Goal: Transaction & Acquisition: Purchase product/service

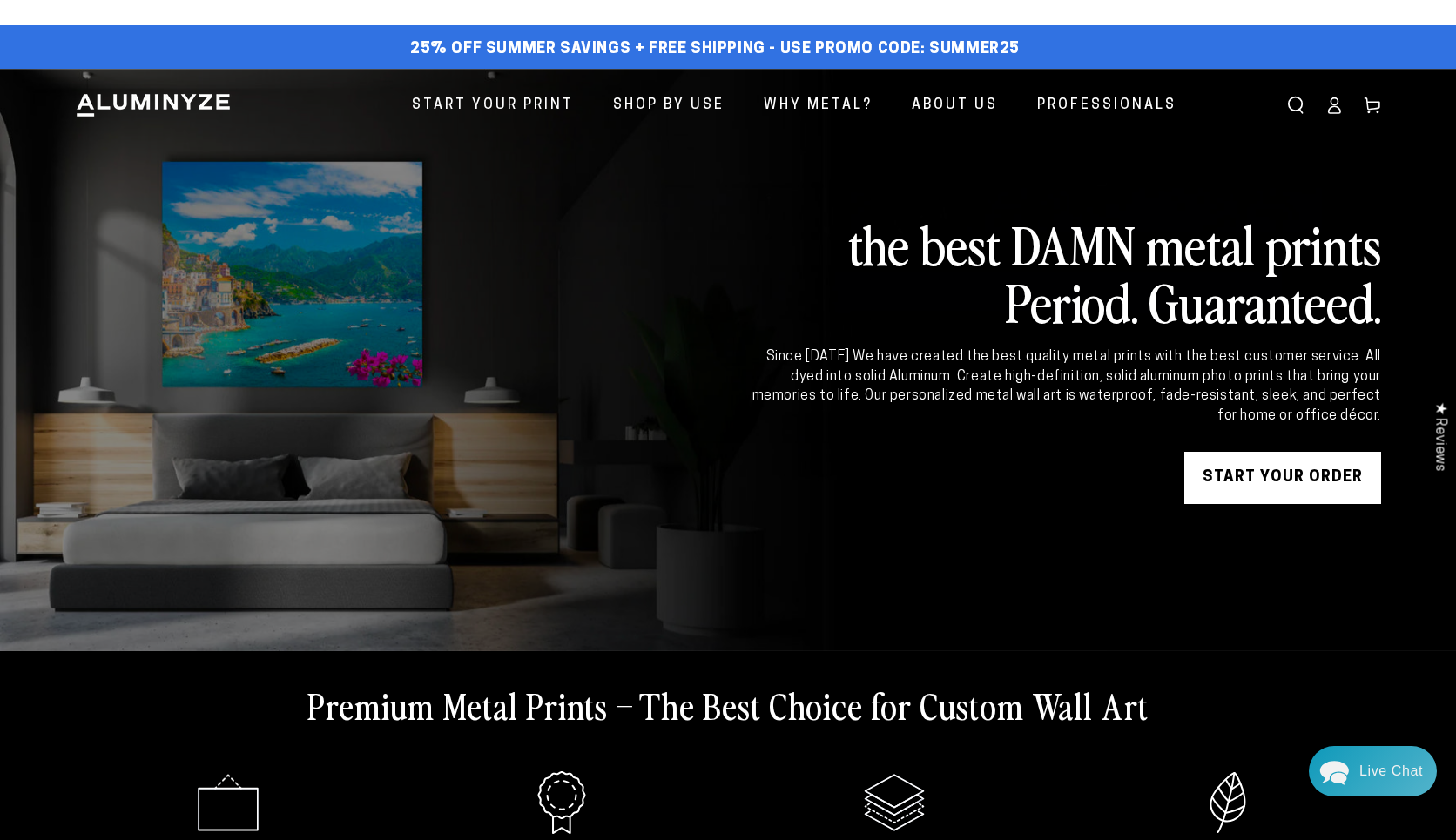
click at [1335, 102] on icon at bounding box center [1334, 105] width 17 height 17
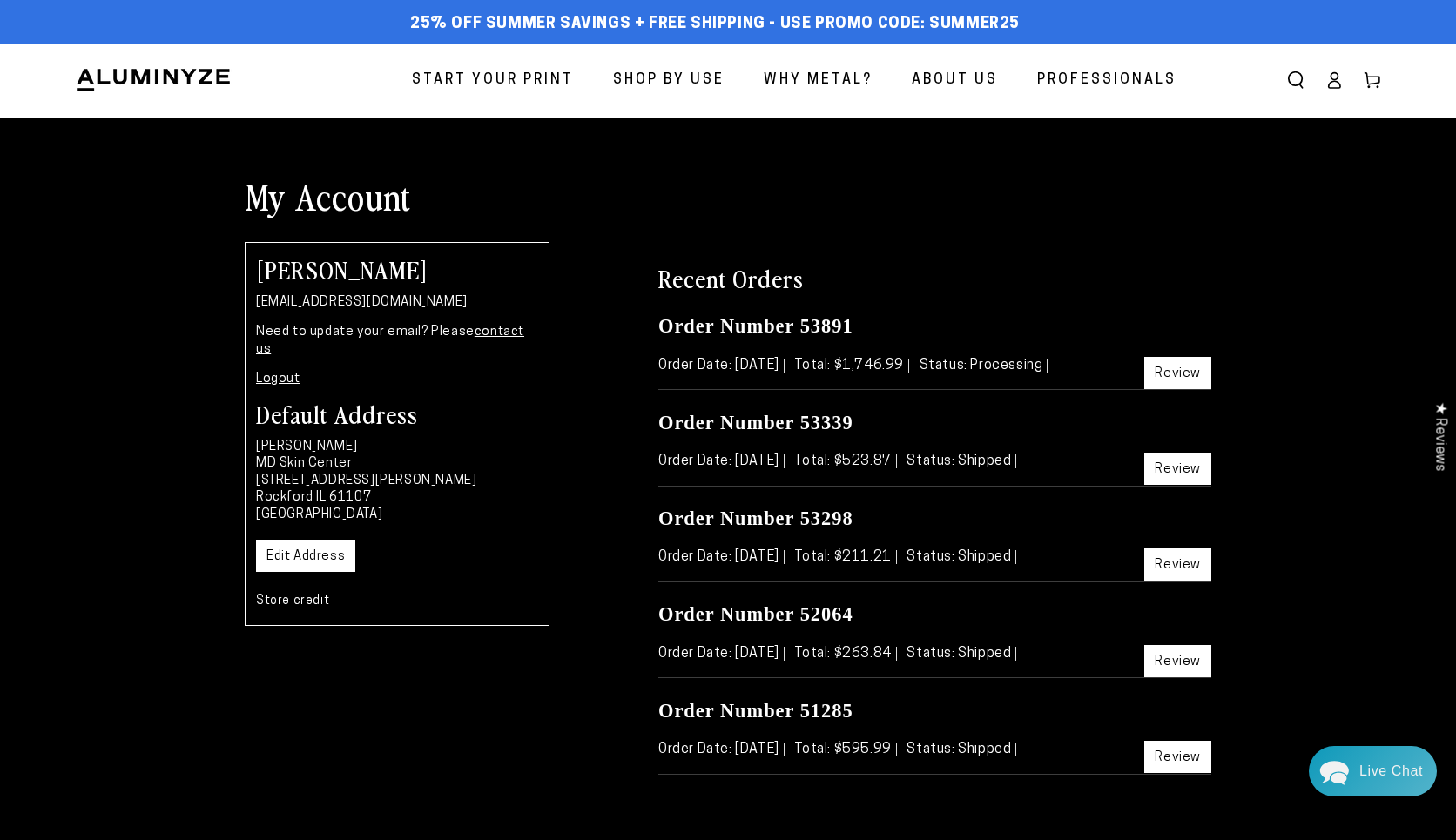
click at [327, 540] on link "Edit Address" at bounding box center [305, 555] width 100 height 32
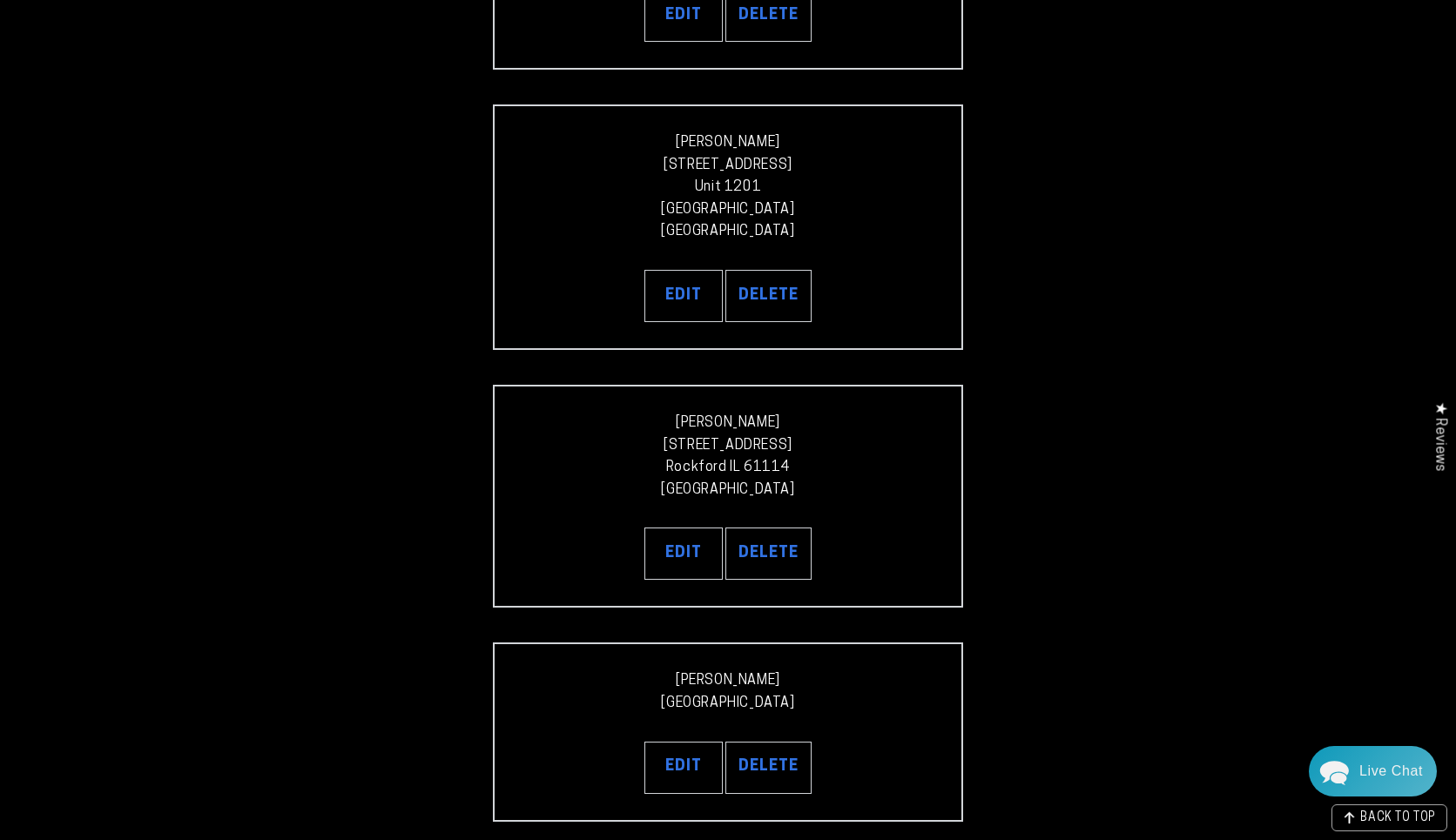
scroll to position [554, 0]
click at [574, 446] on p "Jan Stenstrom 2523 Saxon Place Rockford IL 61114 United States" at bounding box center [728, 457] width 415 height 89
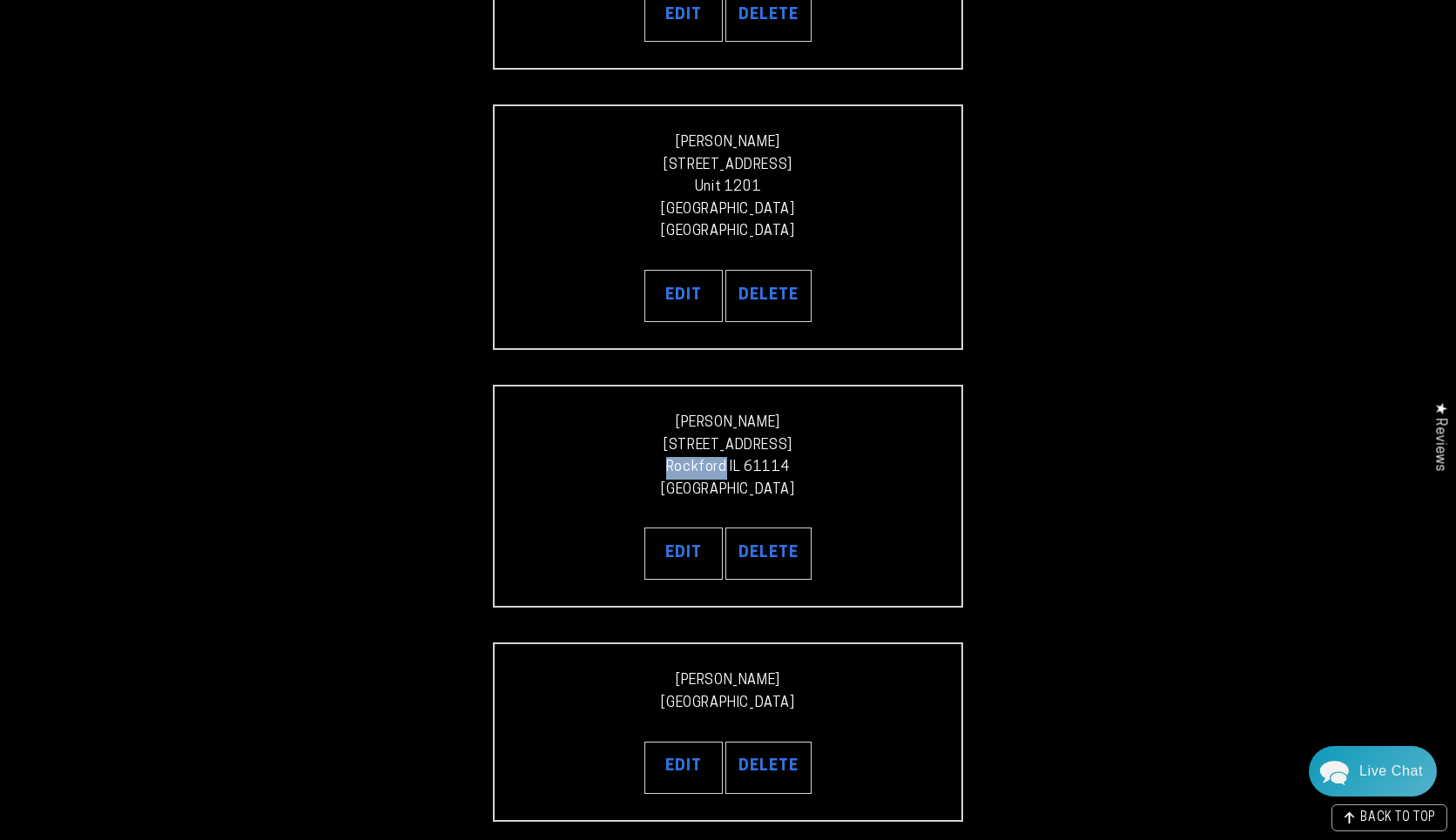
click at [574, 446] on p "Jan Stenstrom 2523 Saxon Place Rockford IL 61114 United States" at bounding box center [728, 457] width 415 height 89
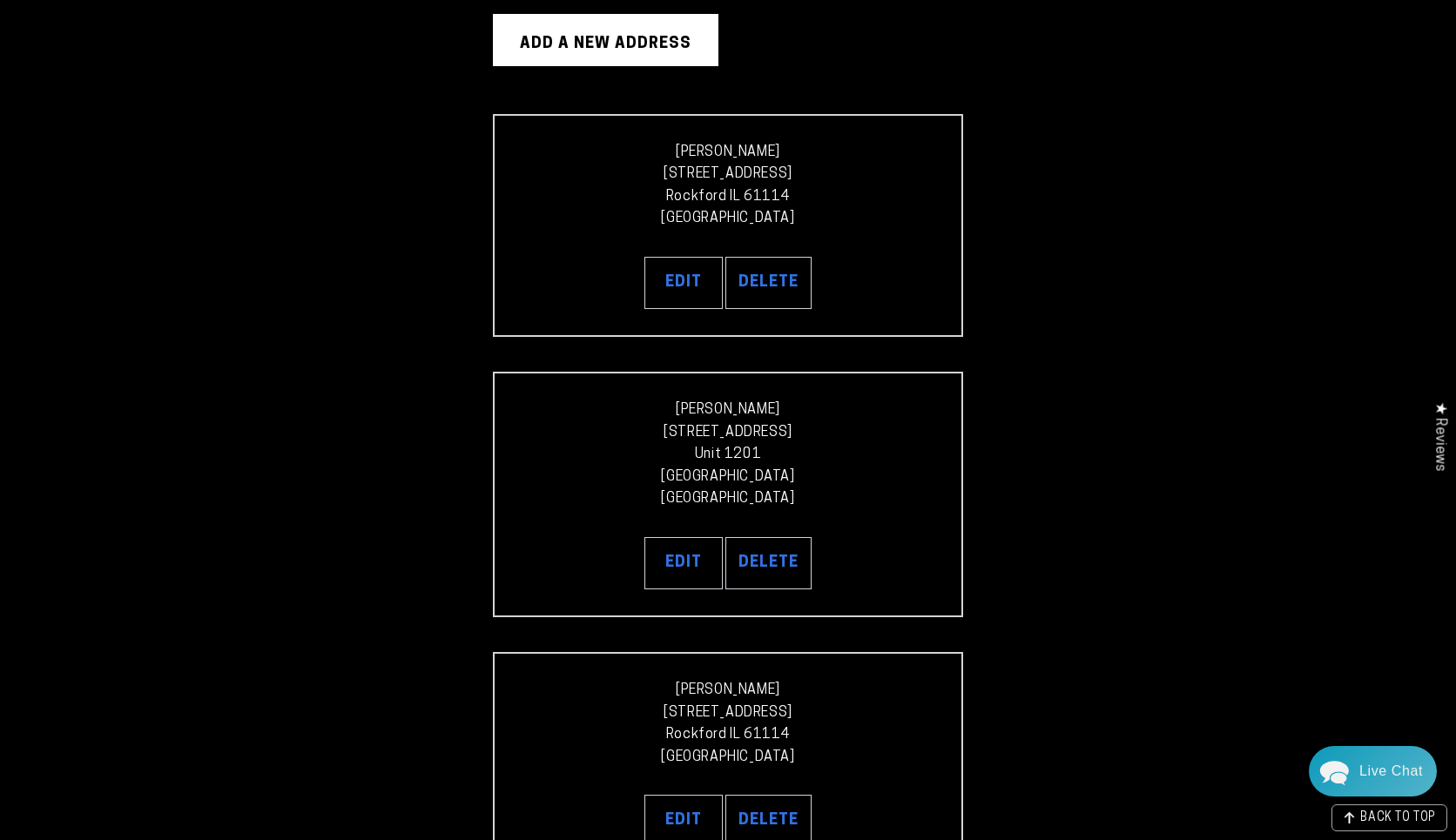
scroll to position [286, 0]
click at [779, 276] on button "Delete" at bounding box center [768, 284] width 86 height 52
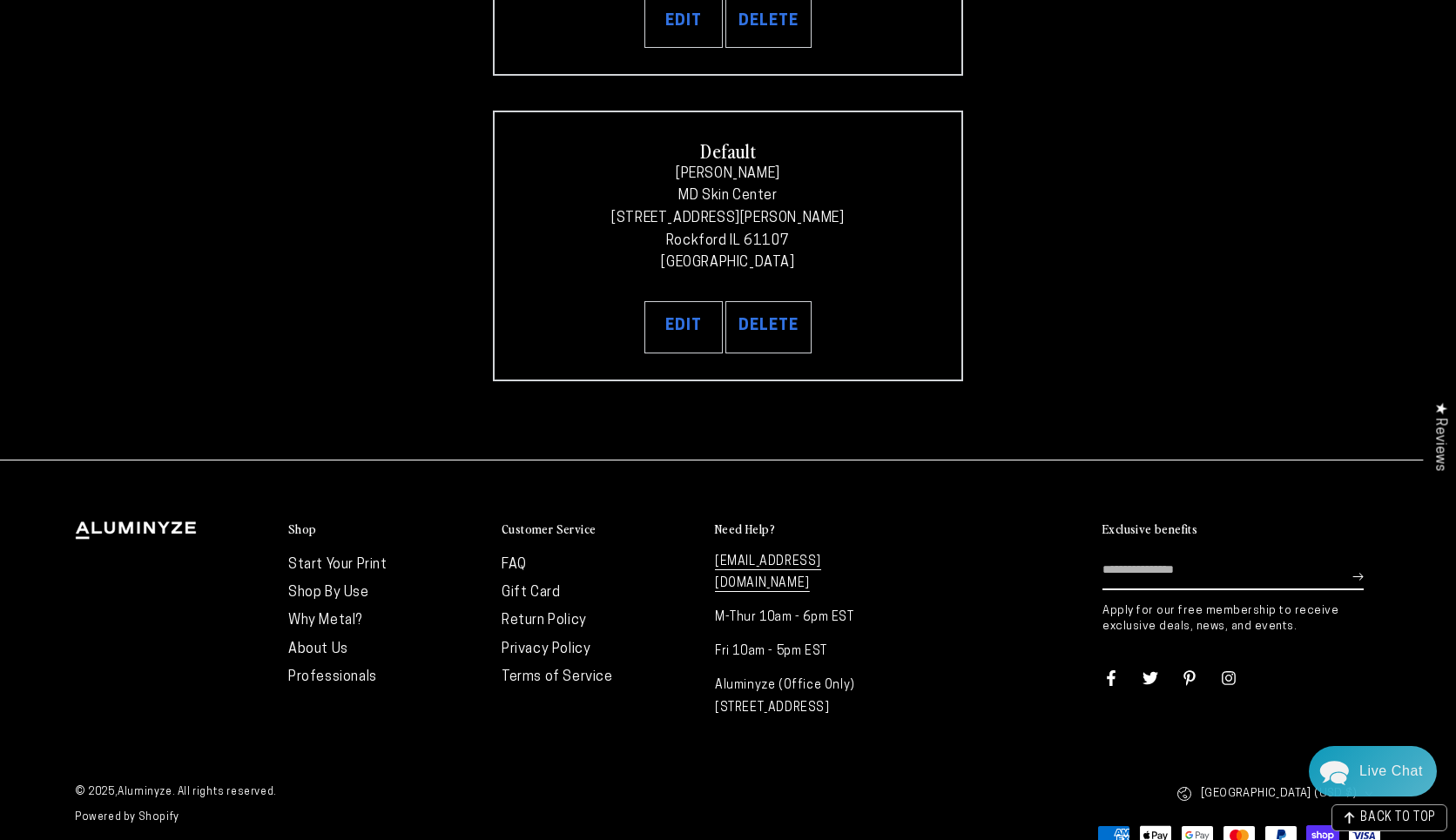
scroll to position [1041, 0]
click at [782, 318] on button "Delete" at bounding box center [768, 328] width 86 height 52
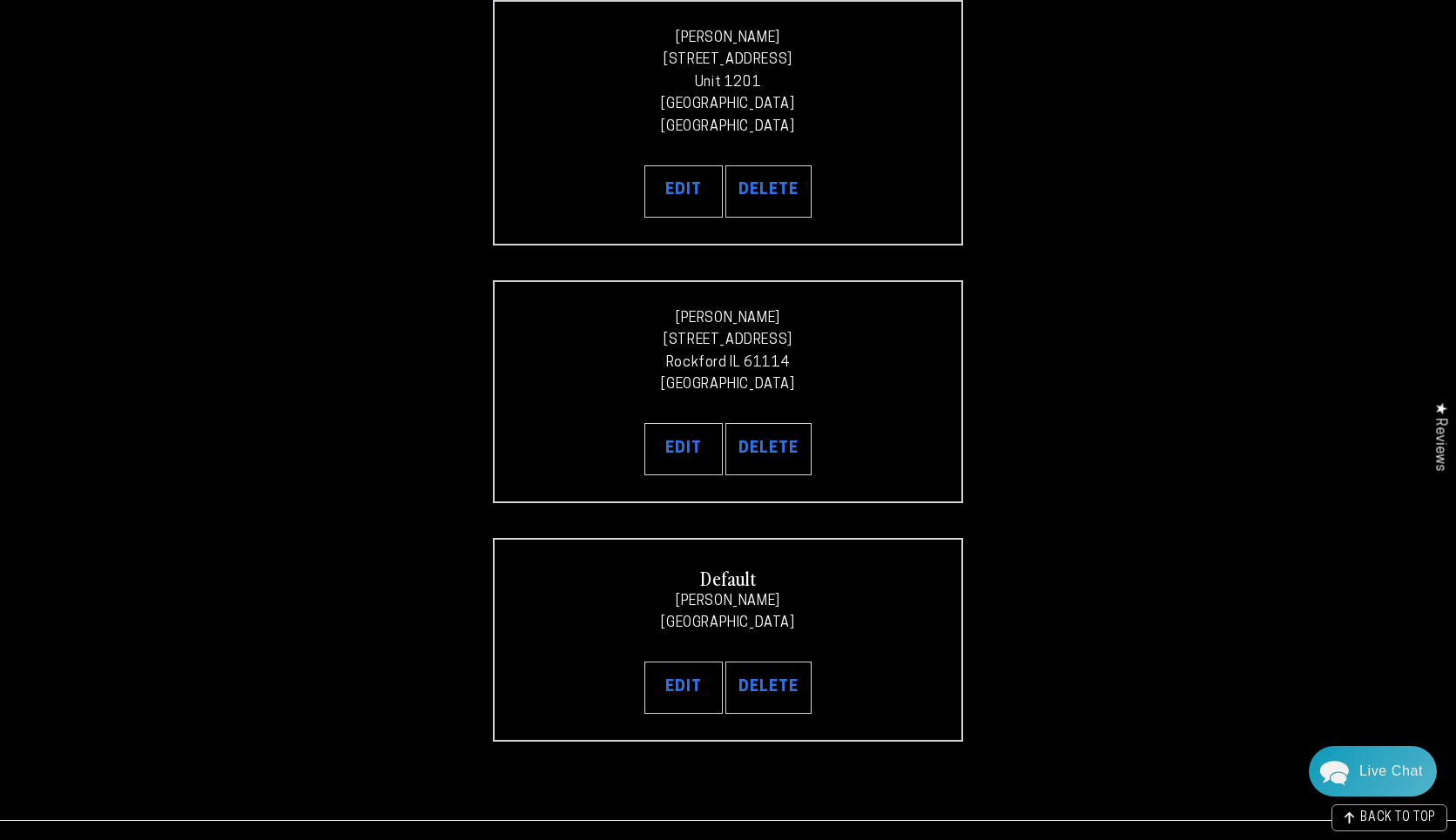
scroll to position [401, 0]
click at [774, 670] on button "Delete" at bounding box center [768, 688] width 86 height 52
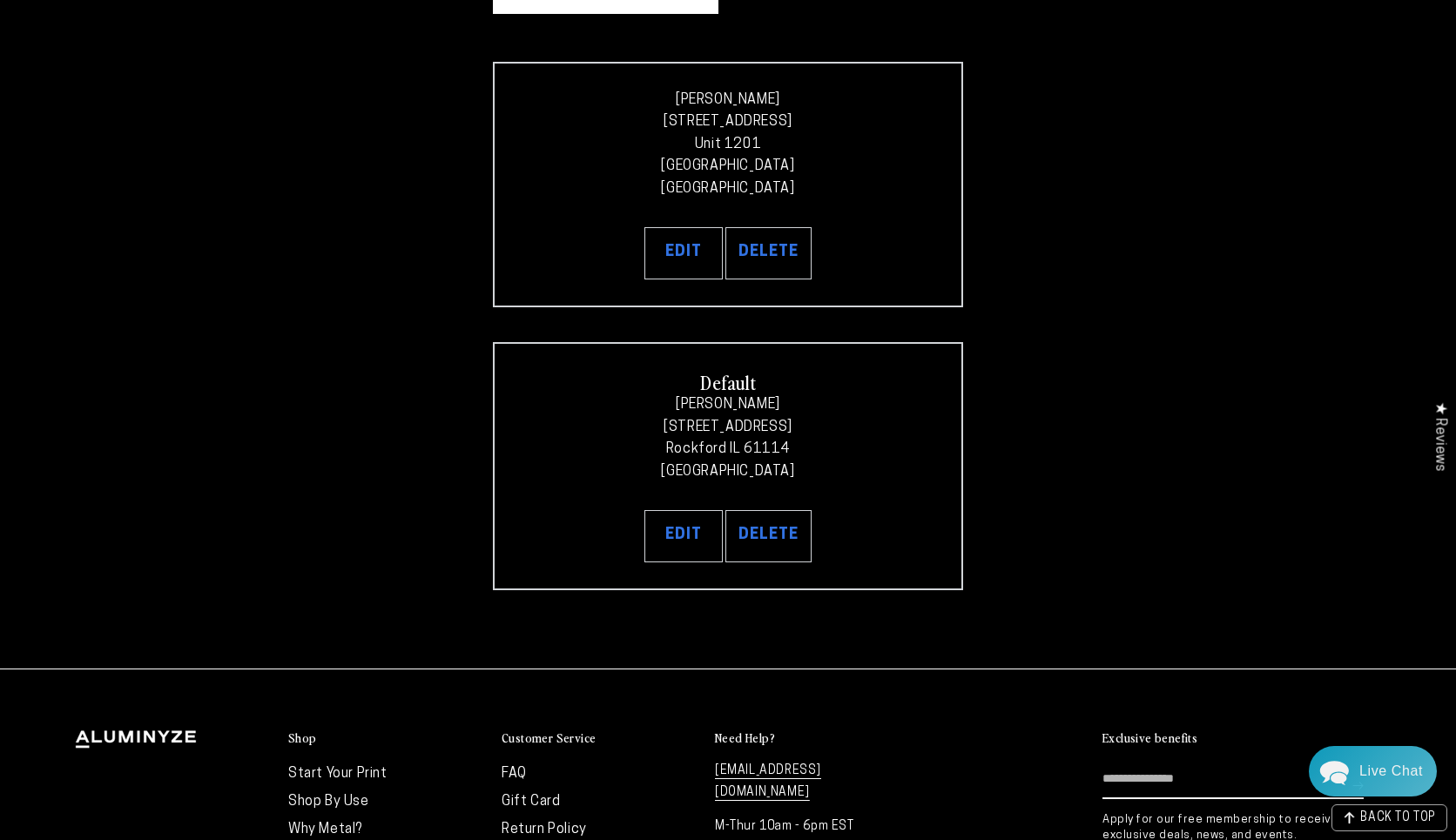
scroll to position [340, 0]
click at [875, 409] on p "[PERSON_NAME] [STREET_ADDRESS][PERSON_NAME]" at bounding box center [728, 438] width 415 height 89
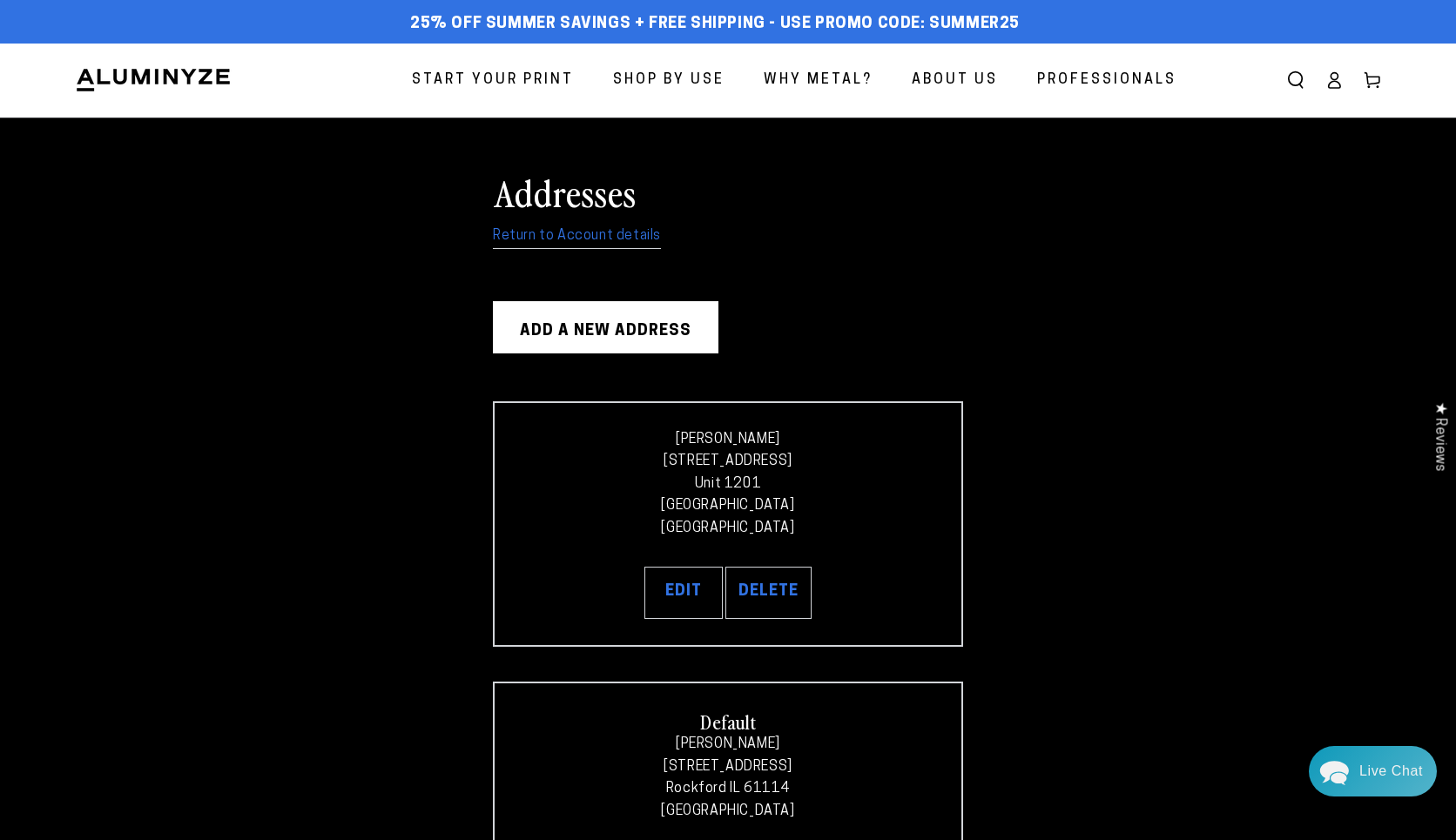
scroll to position [0, 0]
click at [1327, 84] on icon at bounding box center [1334, 79] width 17 height 17
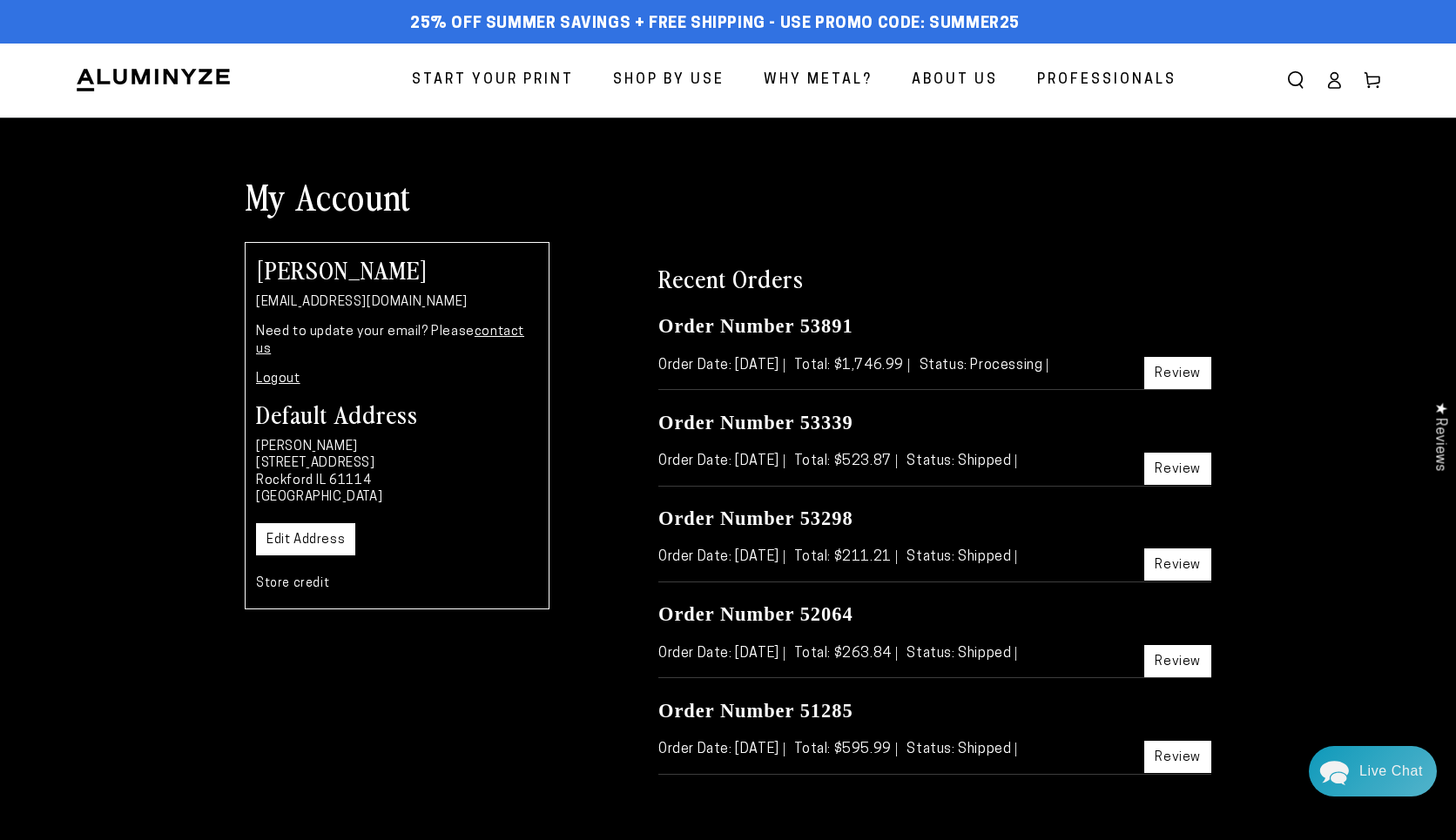
click at [1327, 84] on icon at bounding box center [1334, 79] width 17 height 17
click at [489, 76] on span "Start Your Print" at bounding box center [492, 80] width 162 height 26
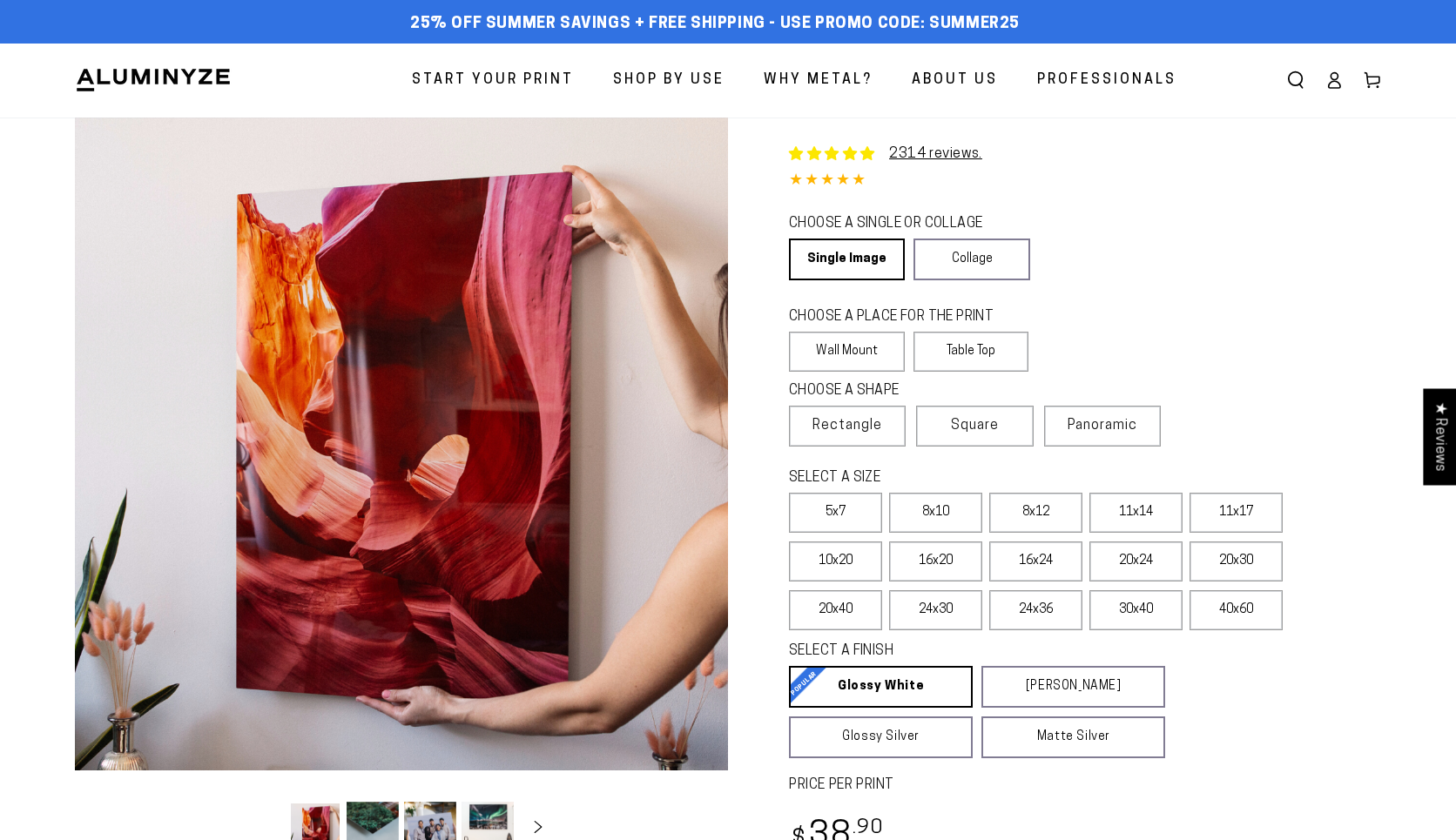
select select "**********"
click at [854, 262] on link "Single Image" at bounding box center [846, 259] width 113 height 42
click at [848, 352] on label "Wall Mount" at bounding box center [847, 352] width 116 height 40
click at [849, 421] on span "Rectangle" at bounding box center [847, 425] width 69 height 21
click at [1044, 562] on label "16x24" at bounding box center [1036, 562] width 93 height 40
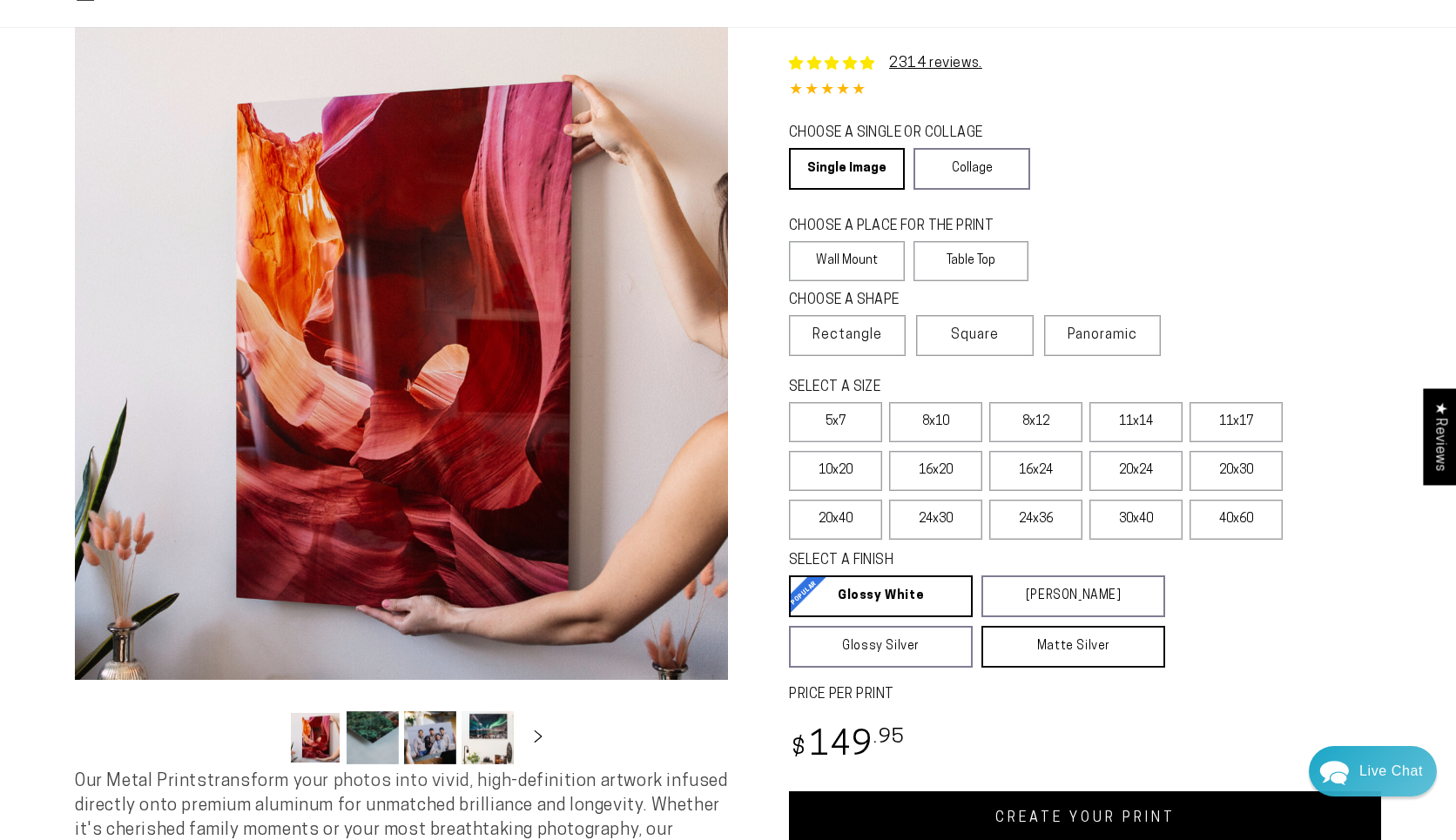
scroll to position [100, 0]
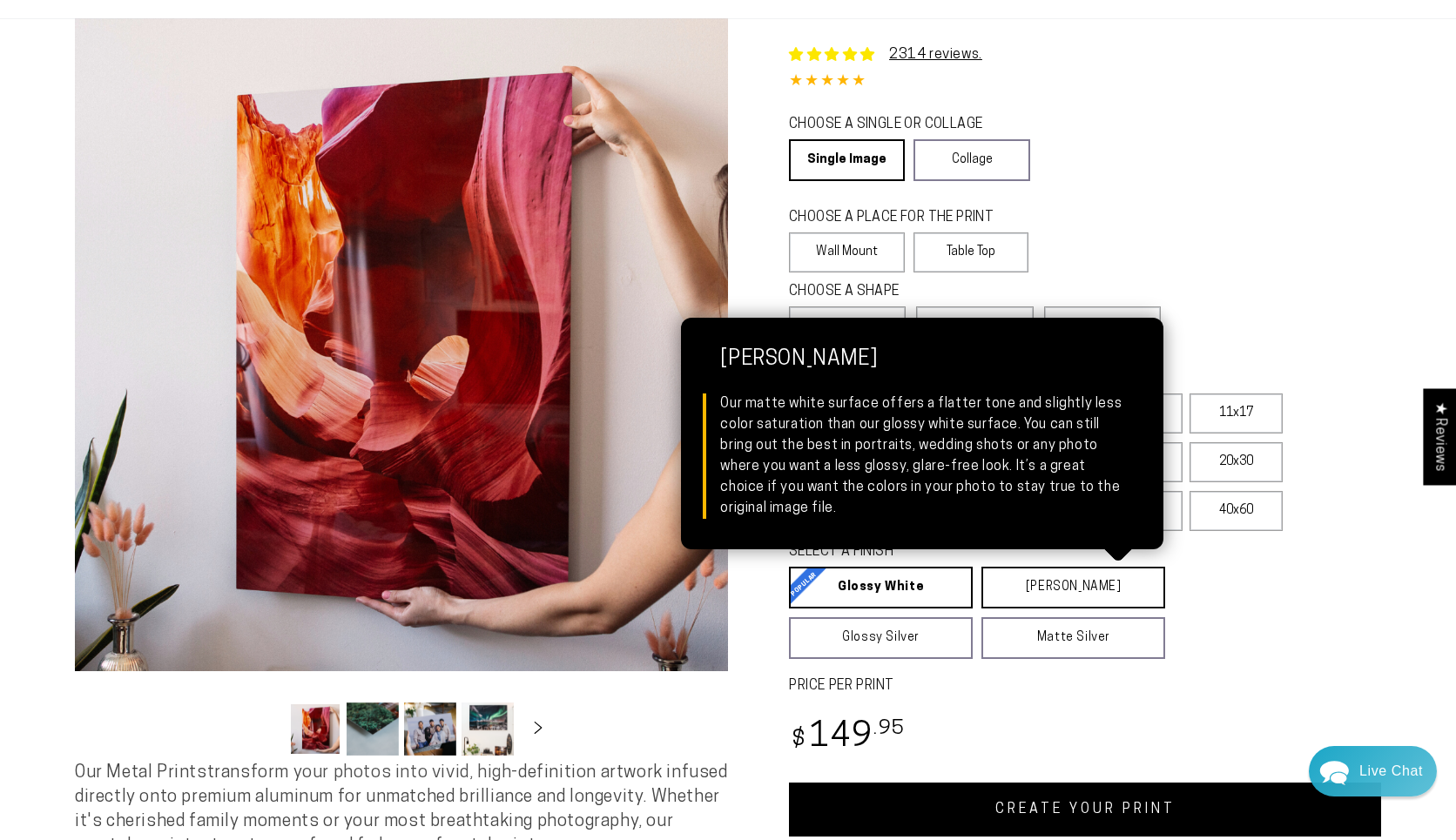
click at [1071, 583] on link "[PERSON_NAME] Matte White Our matte white surface offers a flatter tone and sli…" at bounding box center [1072, 588] width 184 height 42
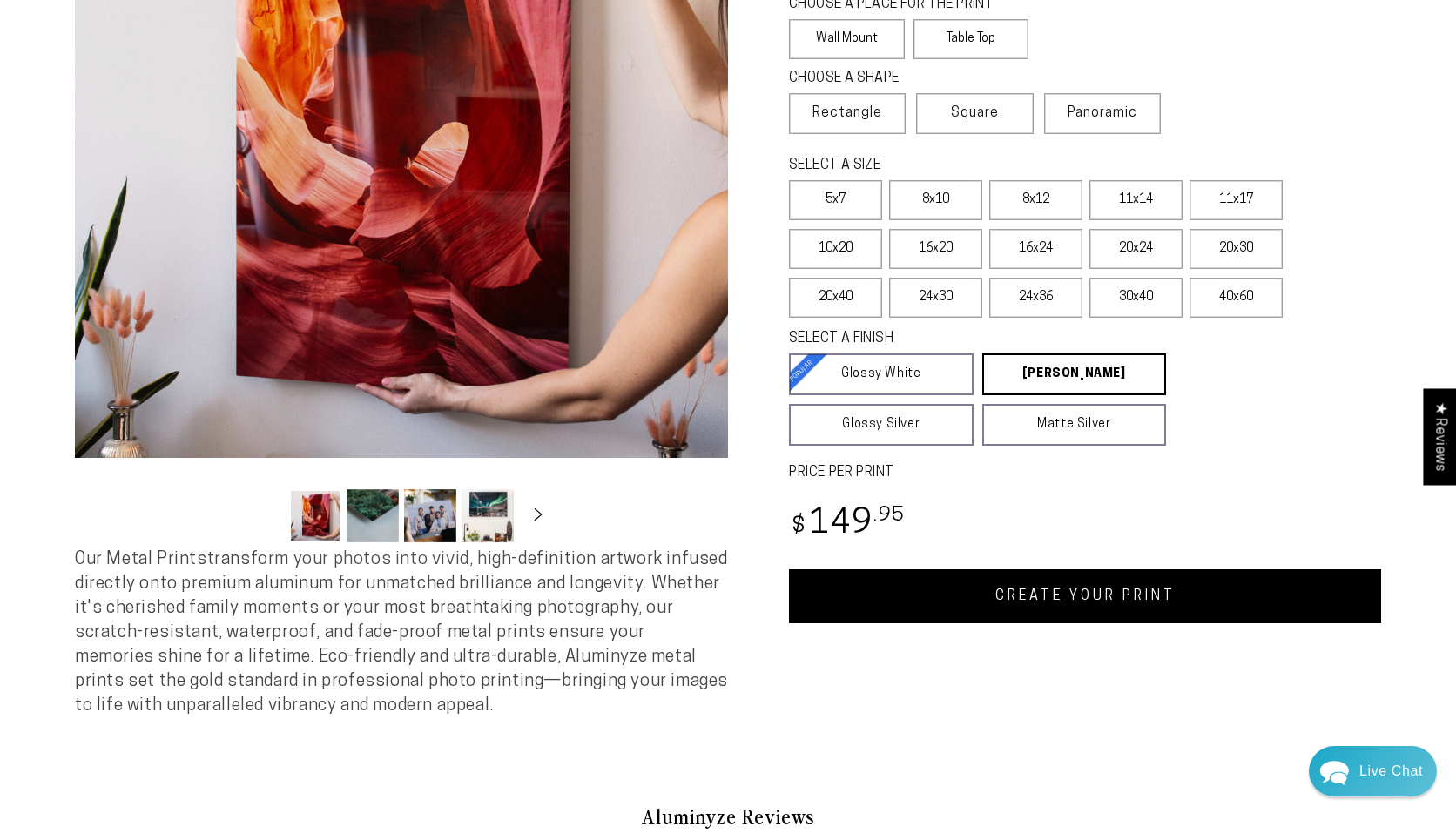
scroll to position [285, 0]
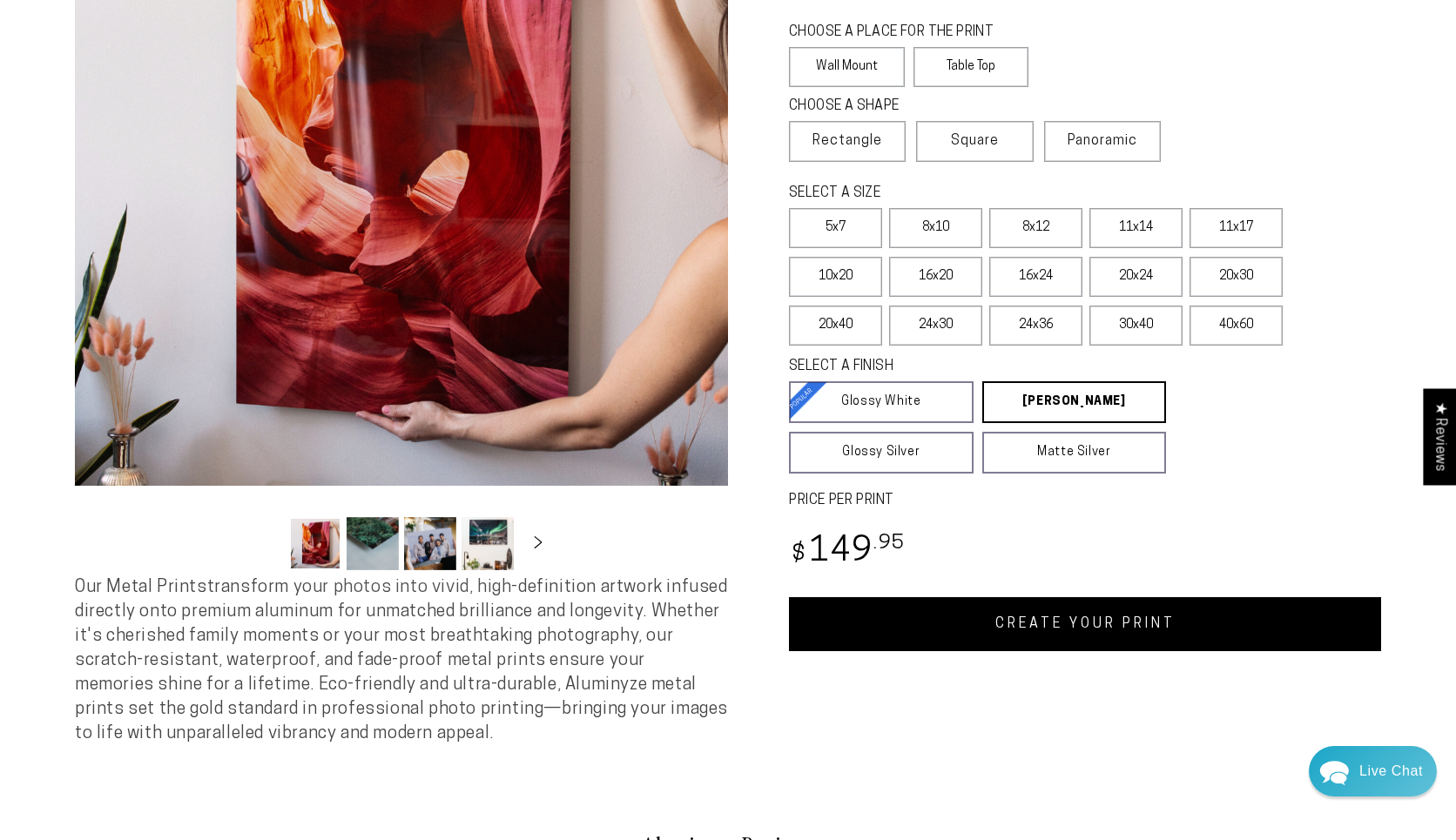
click at [1061, 616] on link "CREATE YOUR PRINT" at bounding box center [1085, 624] width 592 height 54
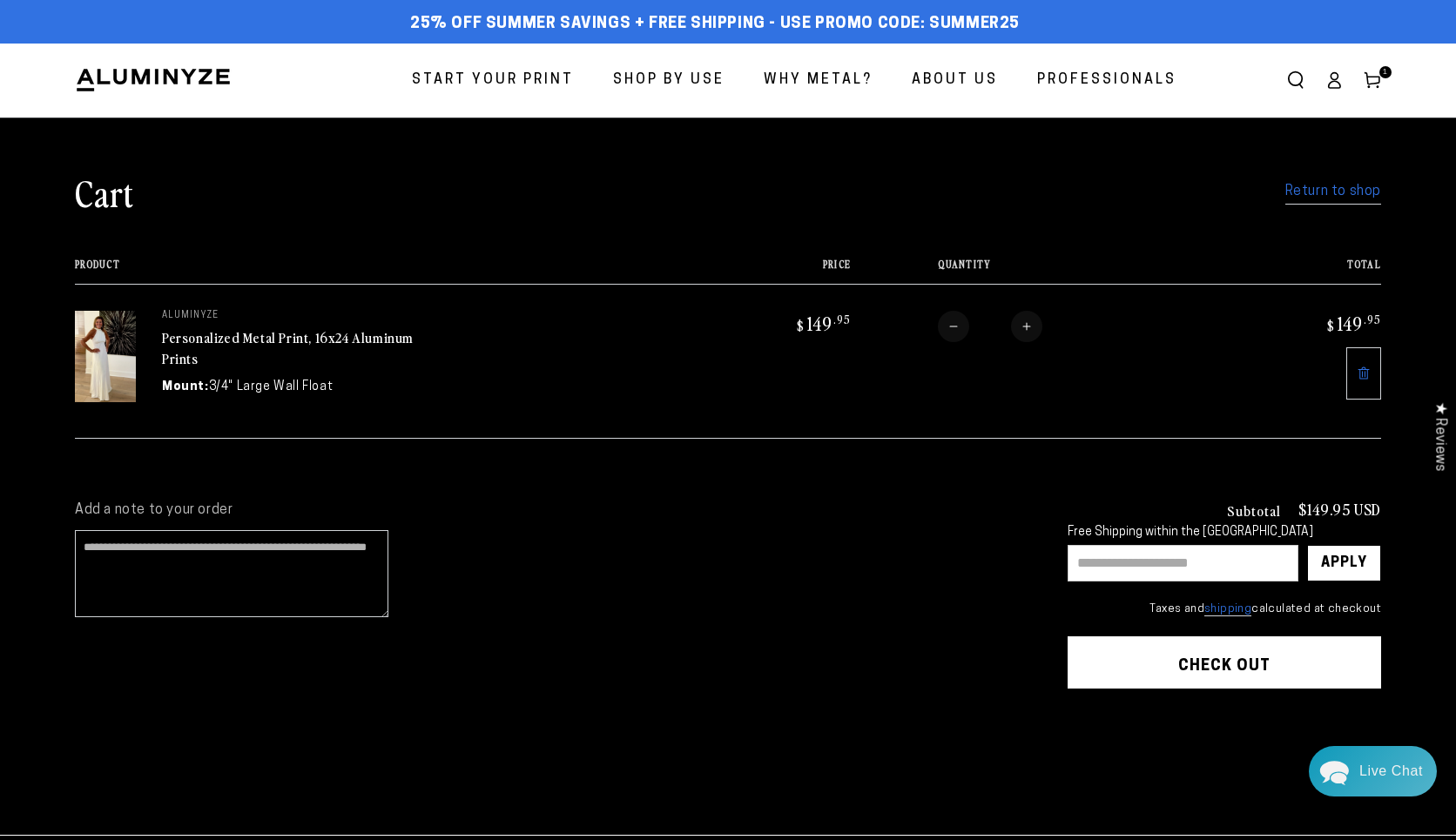
click at [492, 74] on span "Start Your Print" at bounding box center [492, 80] width 162 height 26
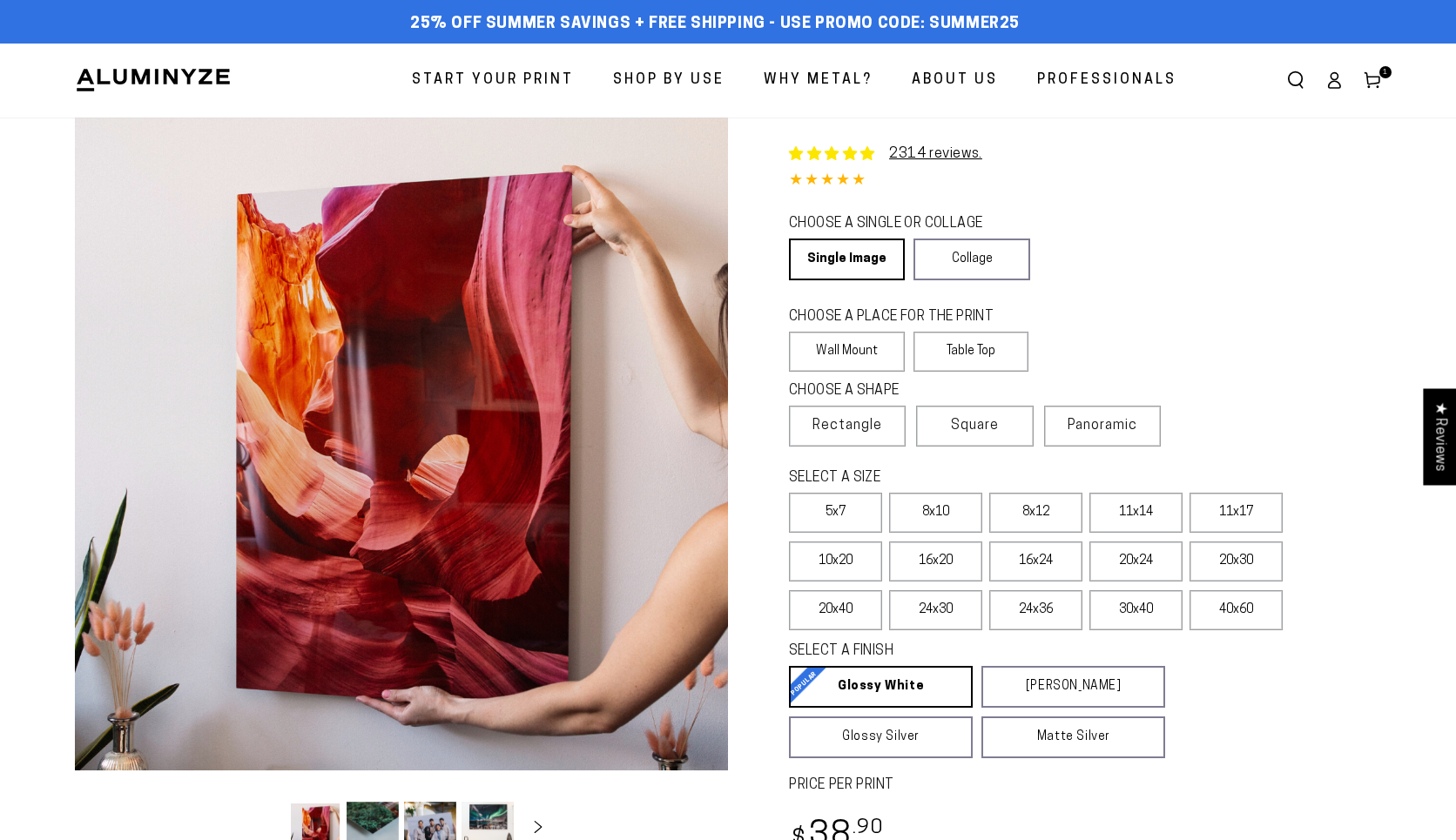
select select "**********"
click at [980, 429] on span "Square" at bounding box center [975, 425] width 47 height 21
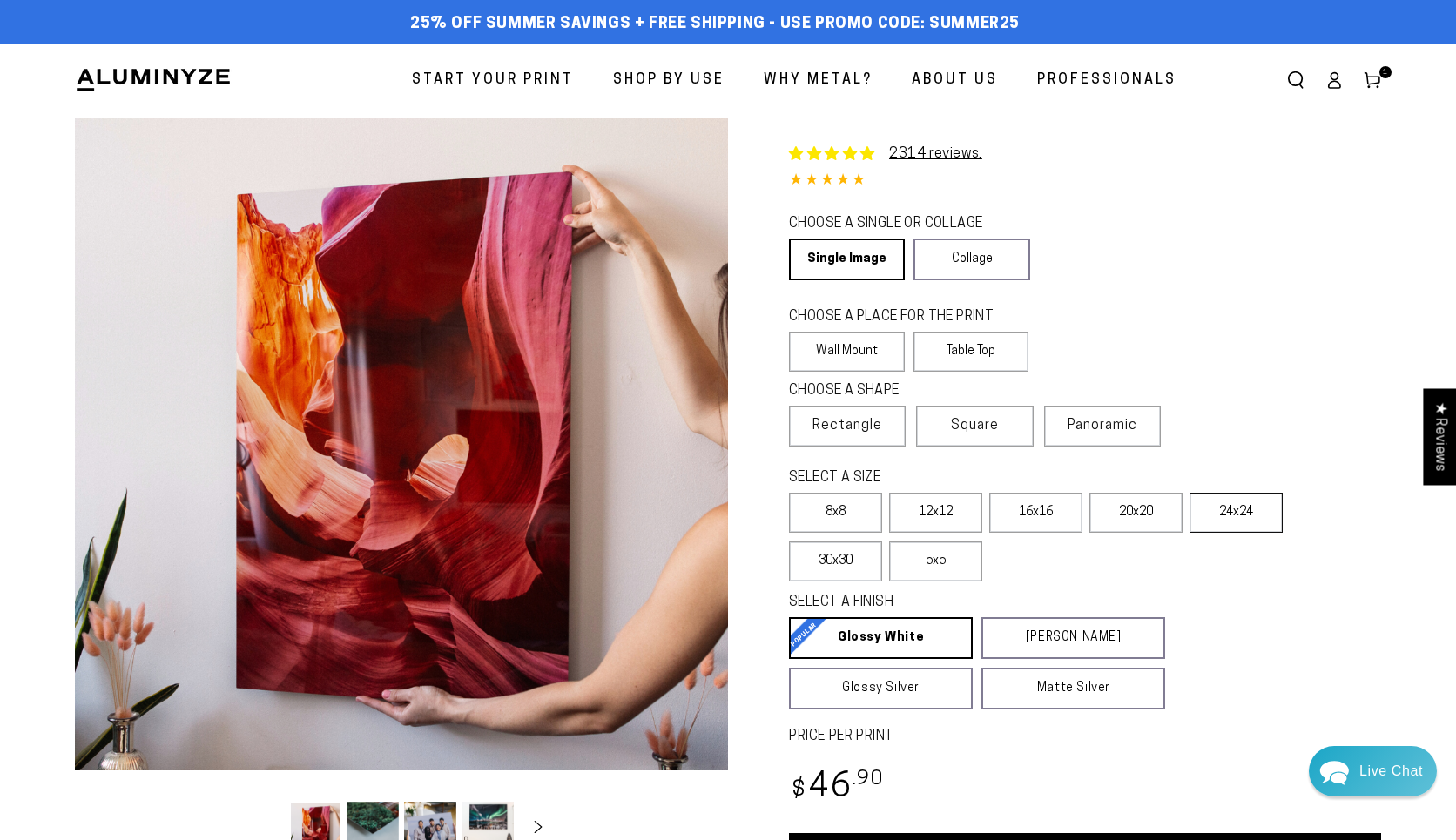
click at [1230, 514] on label "24x24" at bounding box center [1236, 513] width 93 height 40
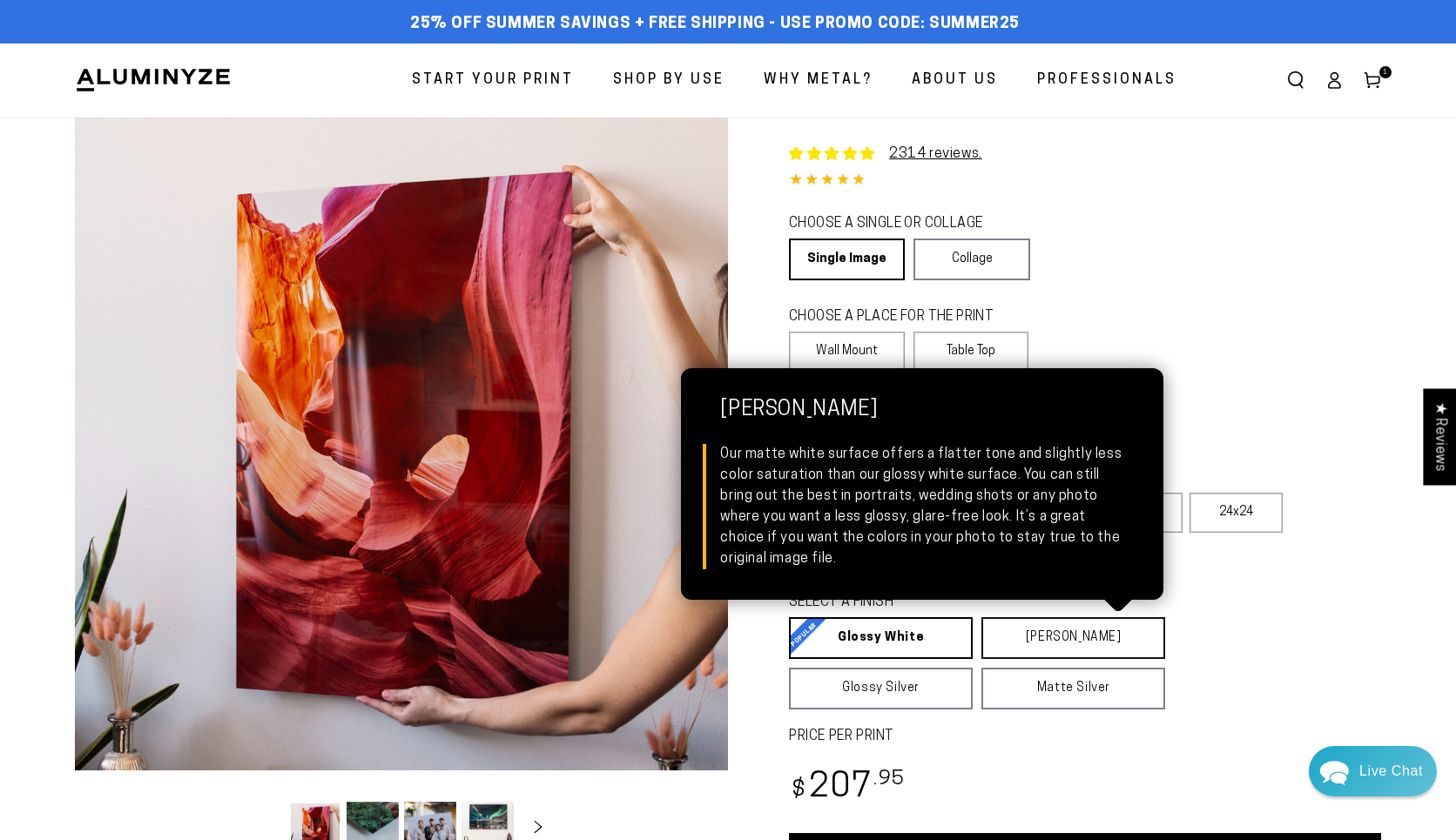
click at [1071, 641] on link "[PERSON_NAME] Matte White Our matte white surface offers a flatter tone and sli…" at bounding box center [1072, 638] width 184 height 42
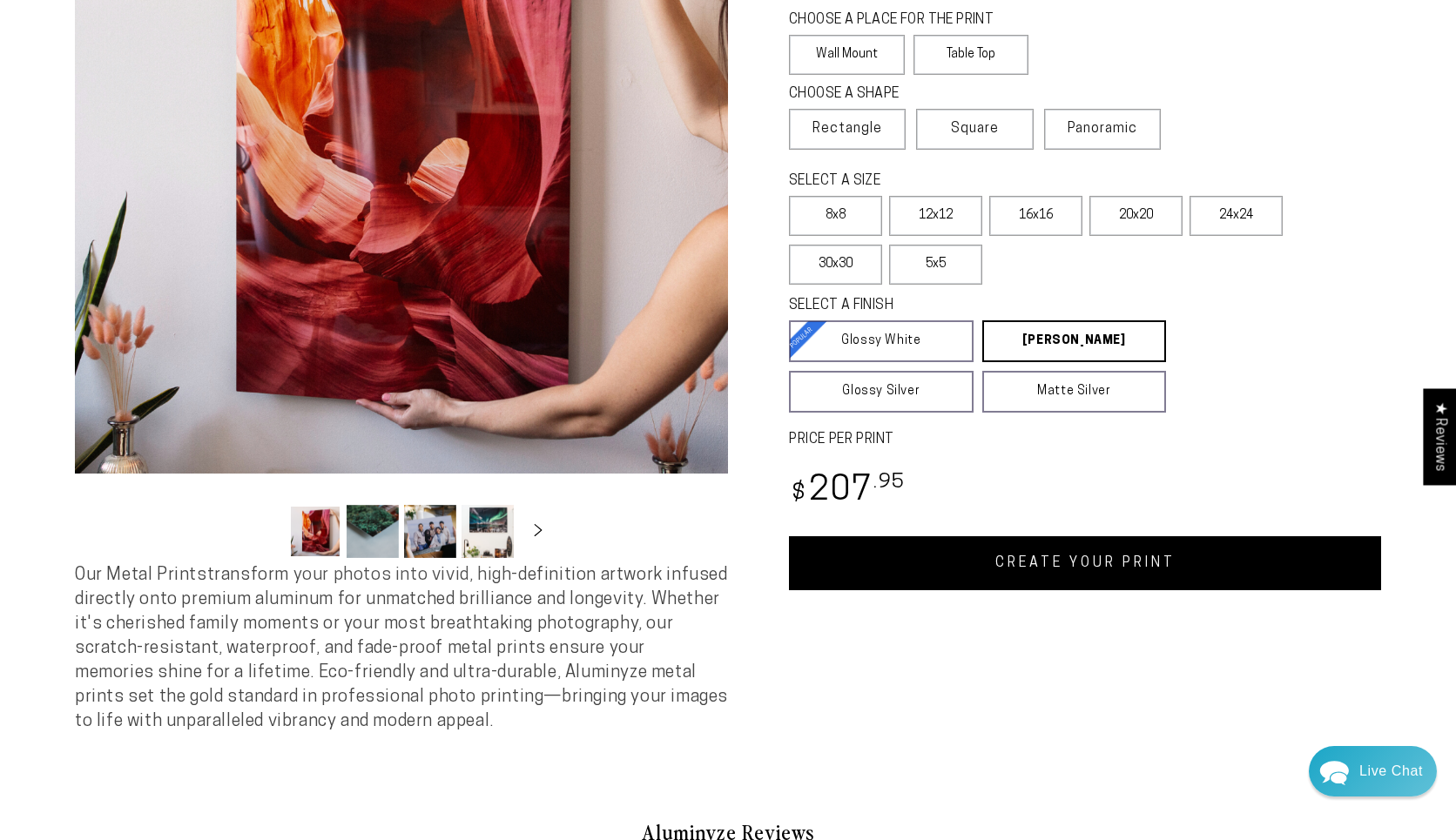
scroll to position [301, 0]
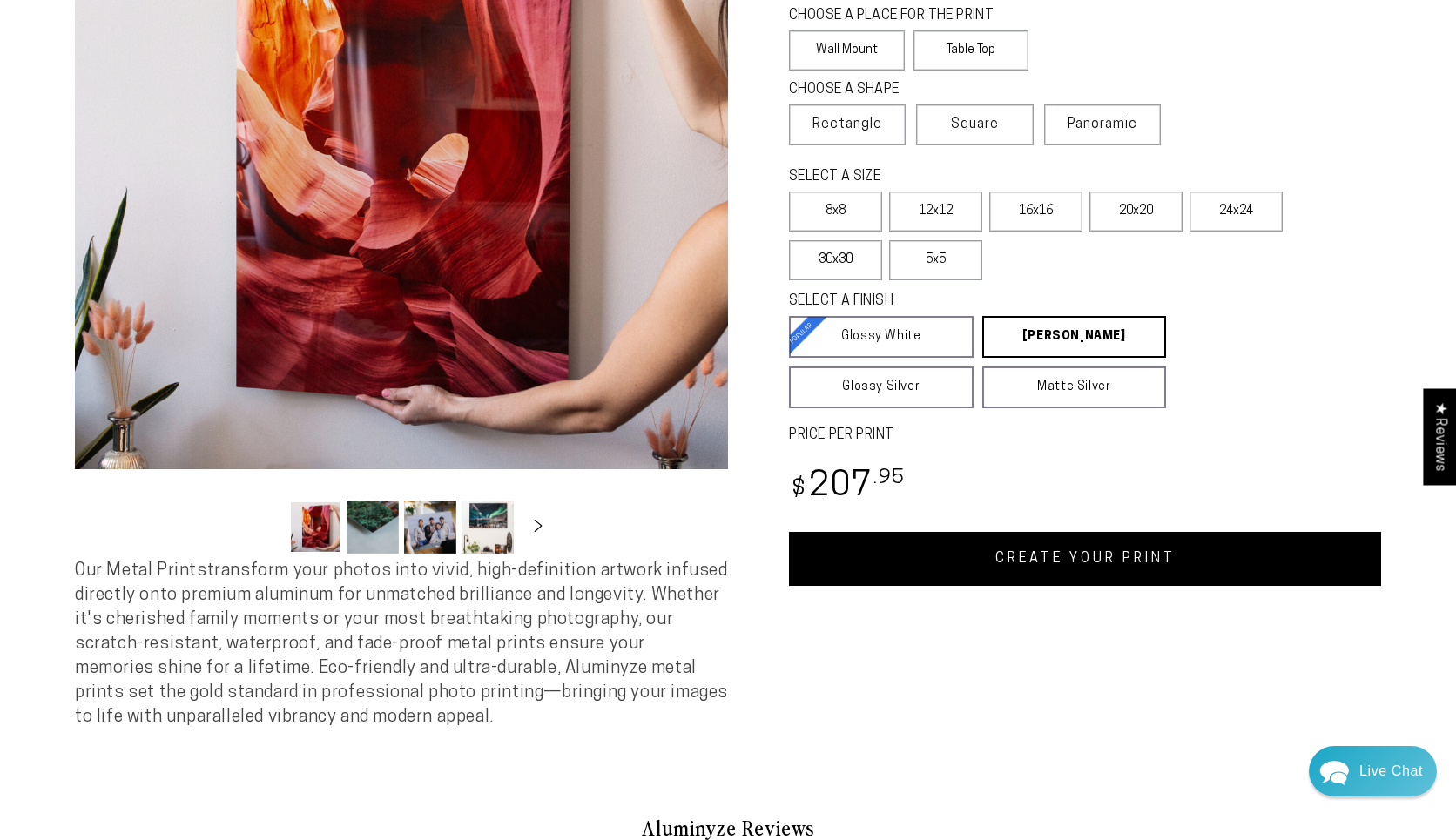
click at [1105, 560] on link "CREATE YOUR PRINT" at bounding box center [1085, 558] width 592 height 54
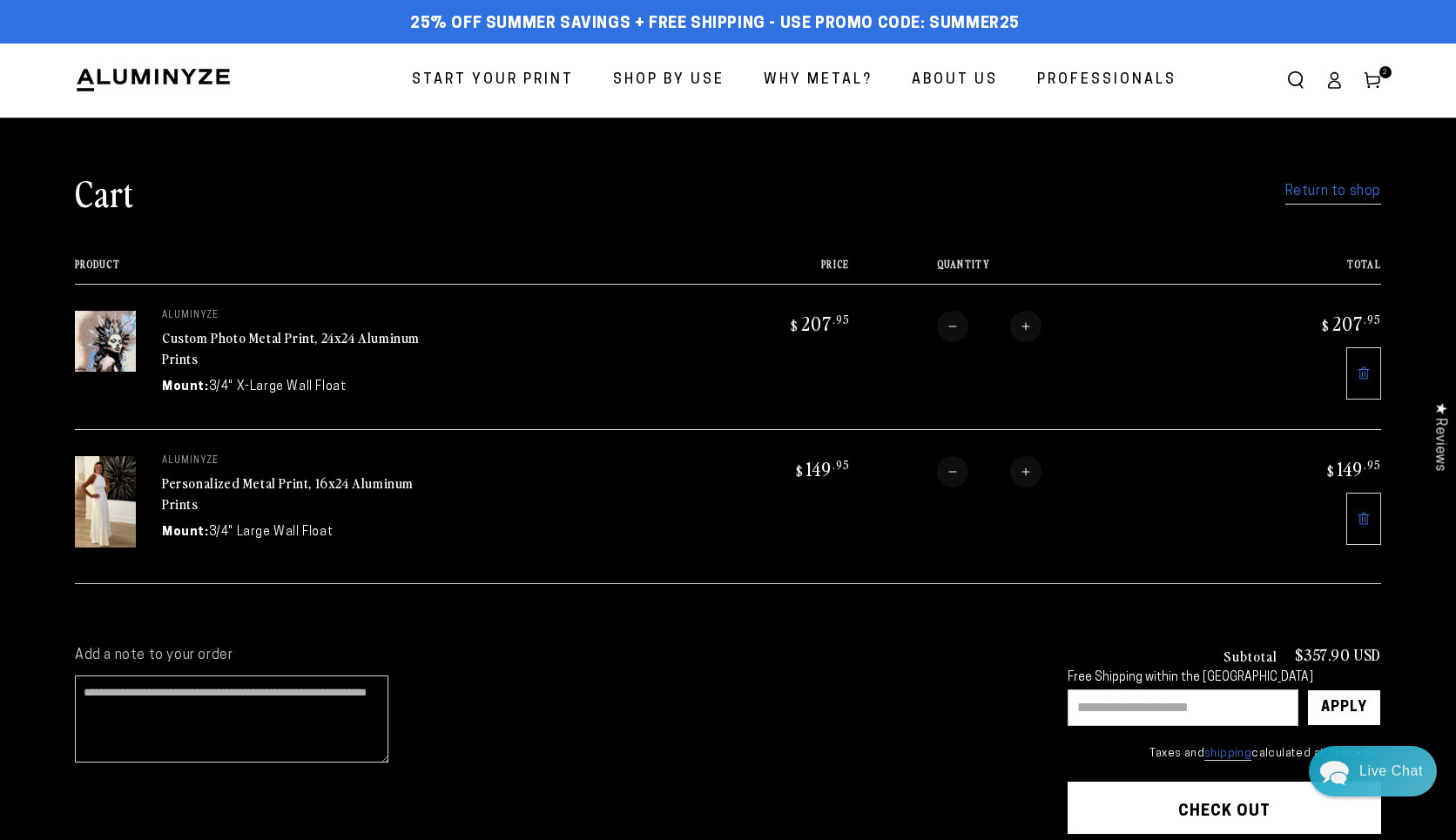
click at [483, 71] on span "Start Your Print" at bounding box center [492, 80] width 162 height 26
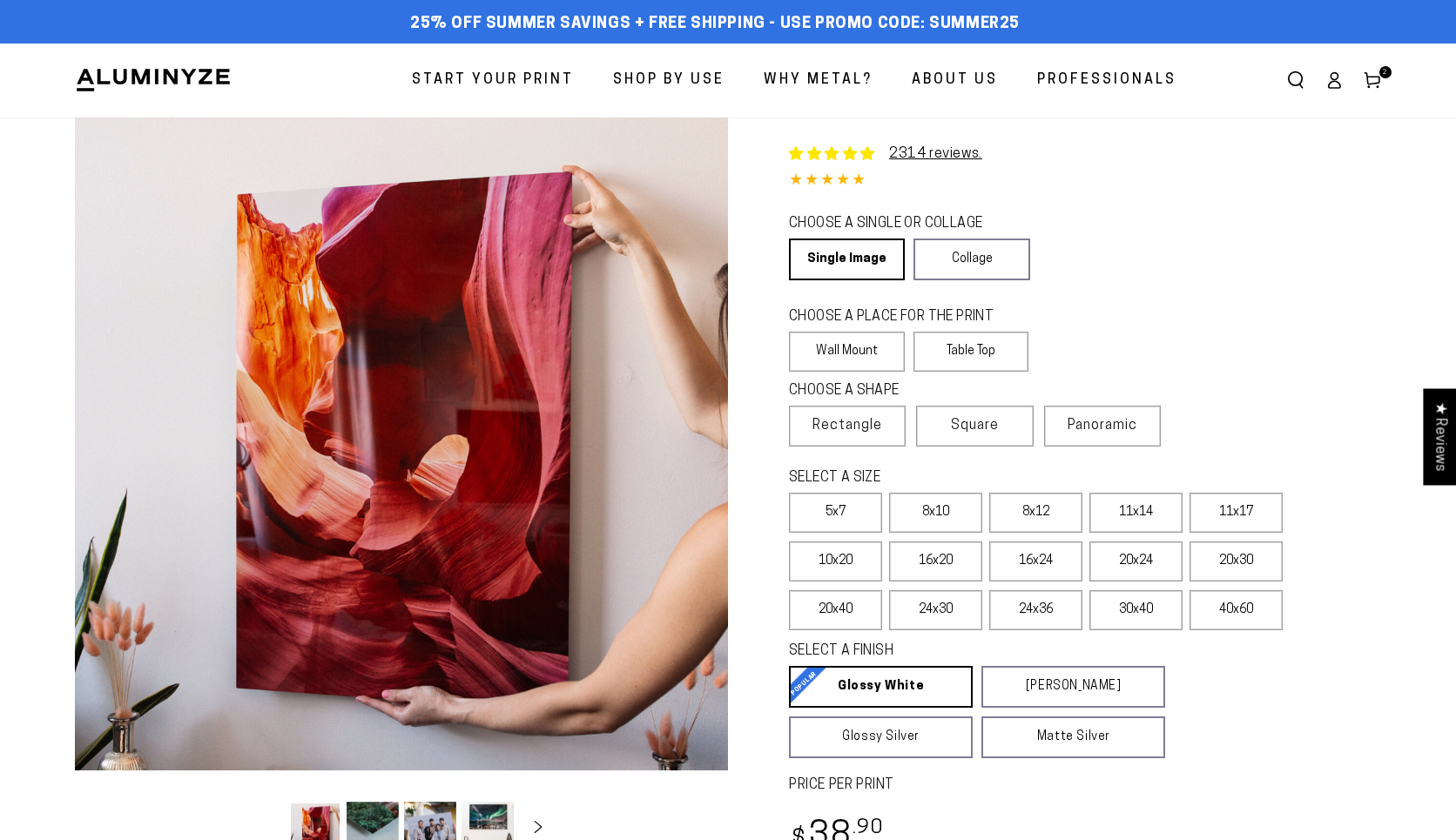
select select "**********"
click at [1134, 619] on label "30x40" at bounding box center [1136, 610] width 93 height 40
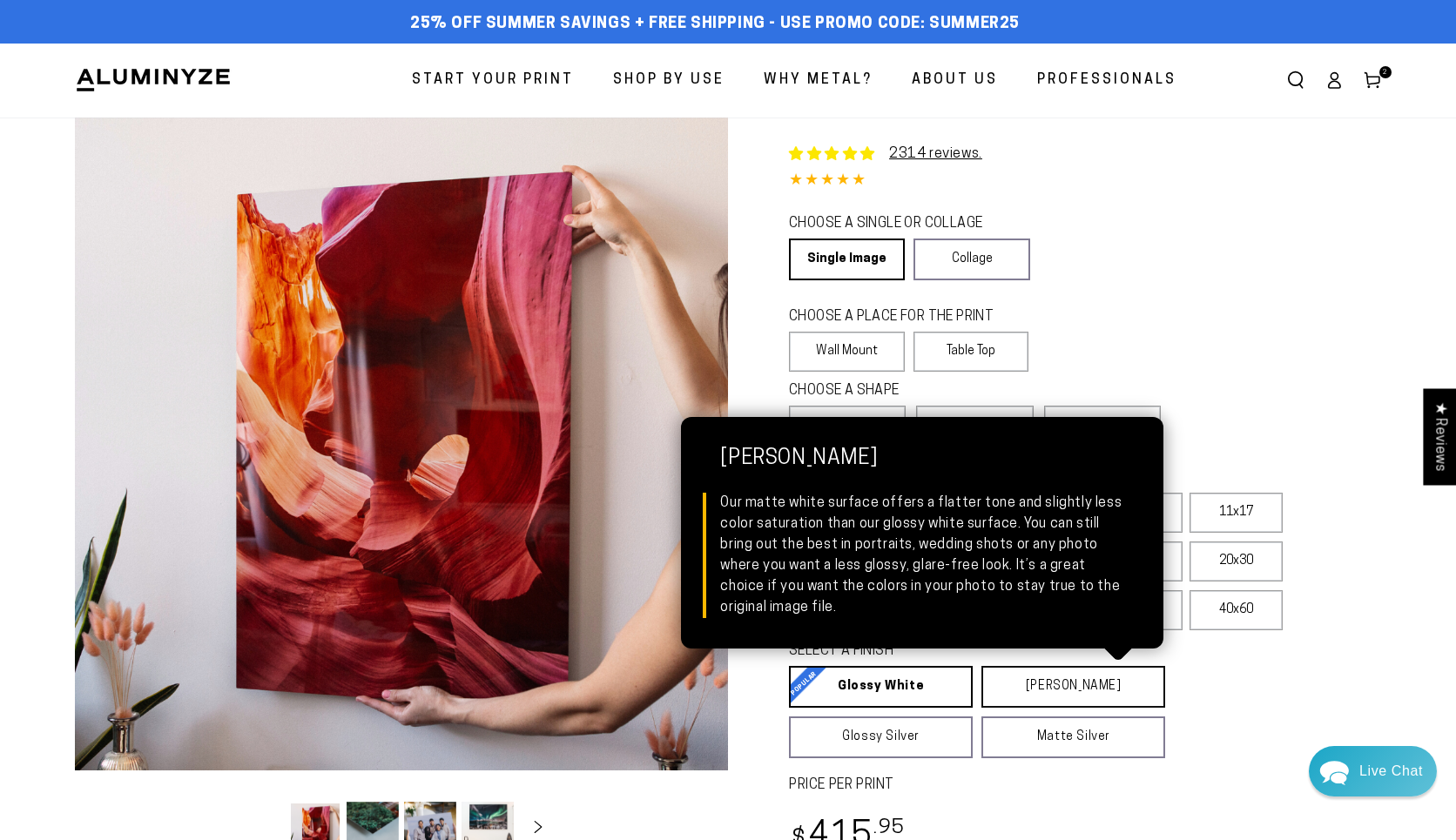
click at [1039, 688] on link "[PERSON_NAME] Matte White Our matte white surface offers a flatter tone and sli…" at bounding box center [1072, 687] width 184 height 42
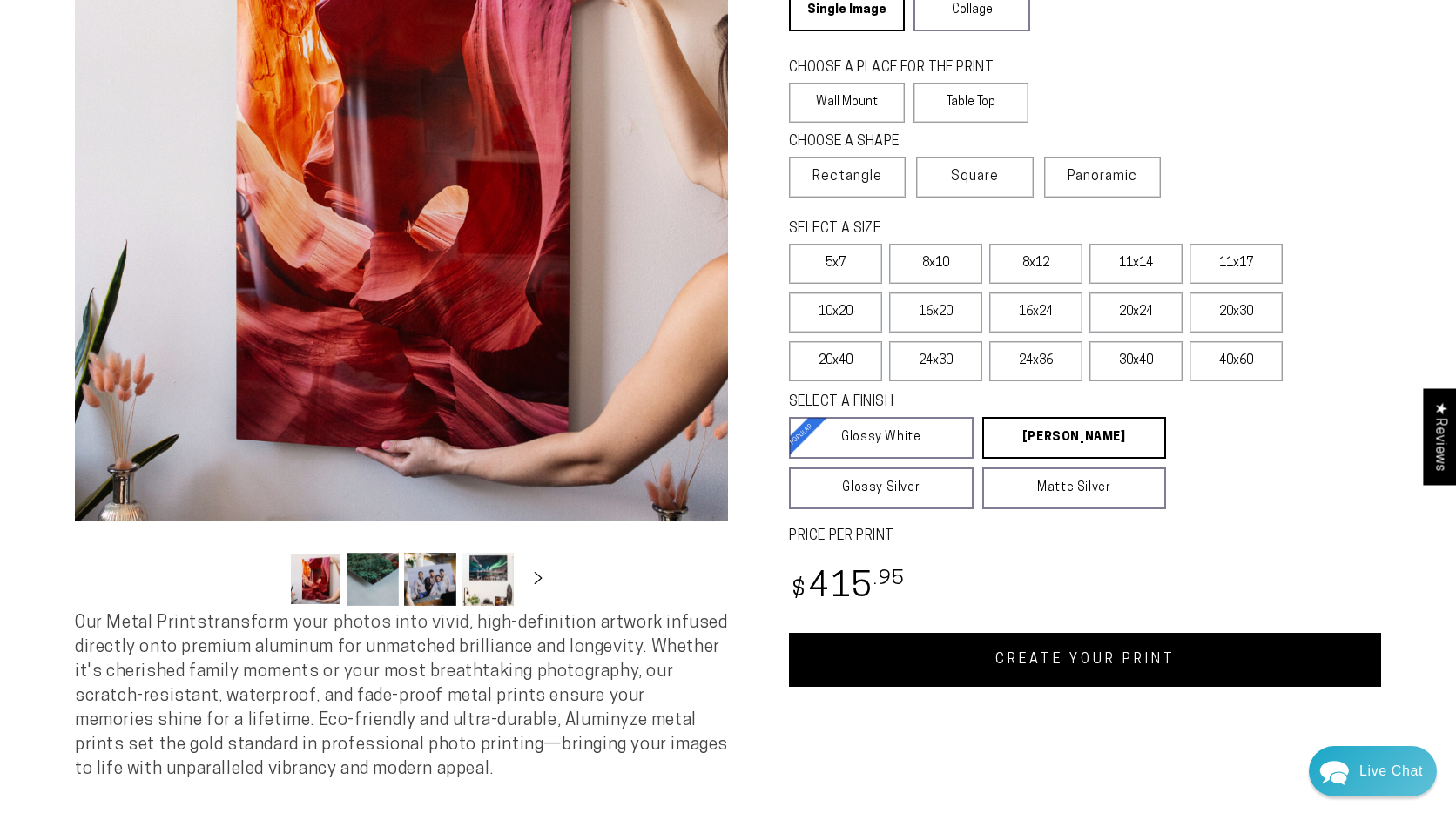
scroll to position [235, 0]
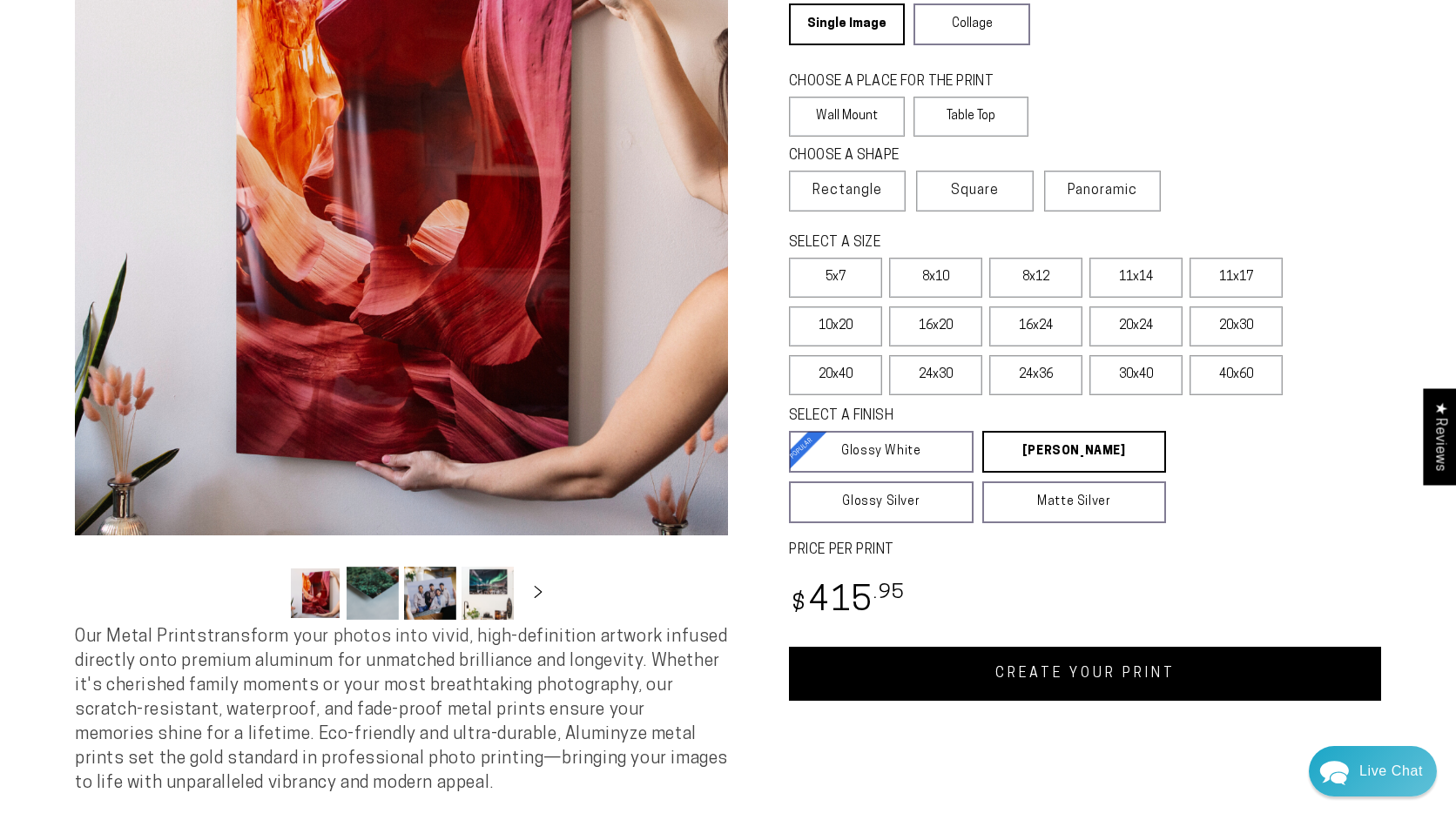
click at [1039, 682] on link "CREATE YOUR PRINT" at bounding box center [1085, 673] width 592 height 54
click at [870, 190] on span "Rectangle" at bounding box center [847, 190] width 69 height 21
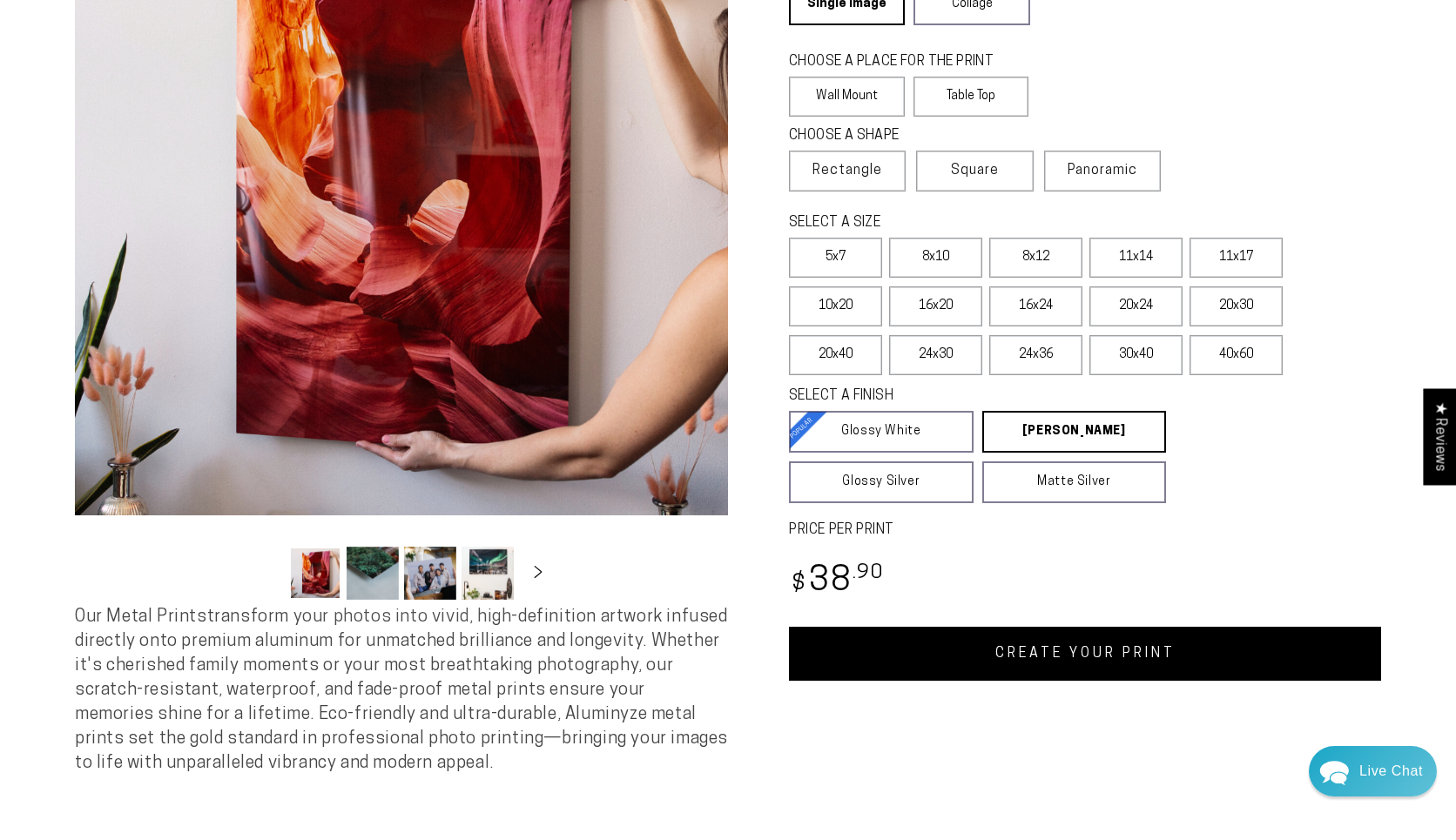
scroll to position [256, 0]
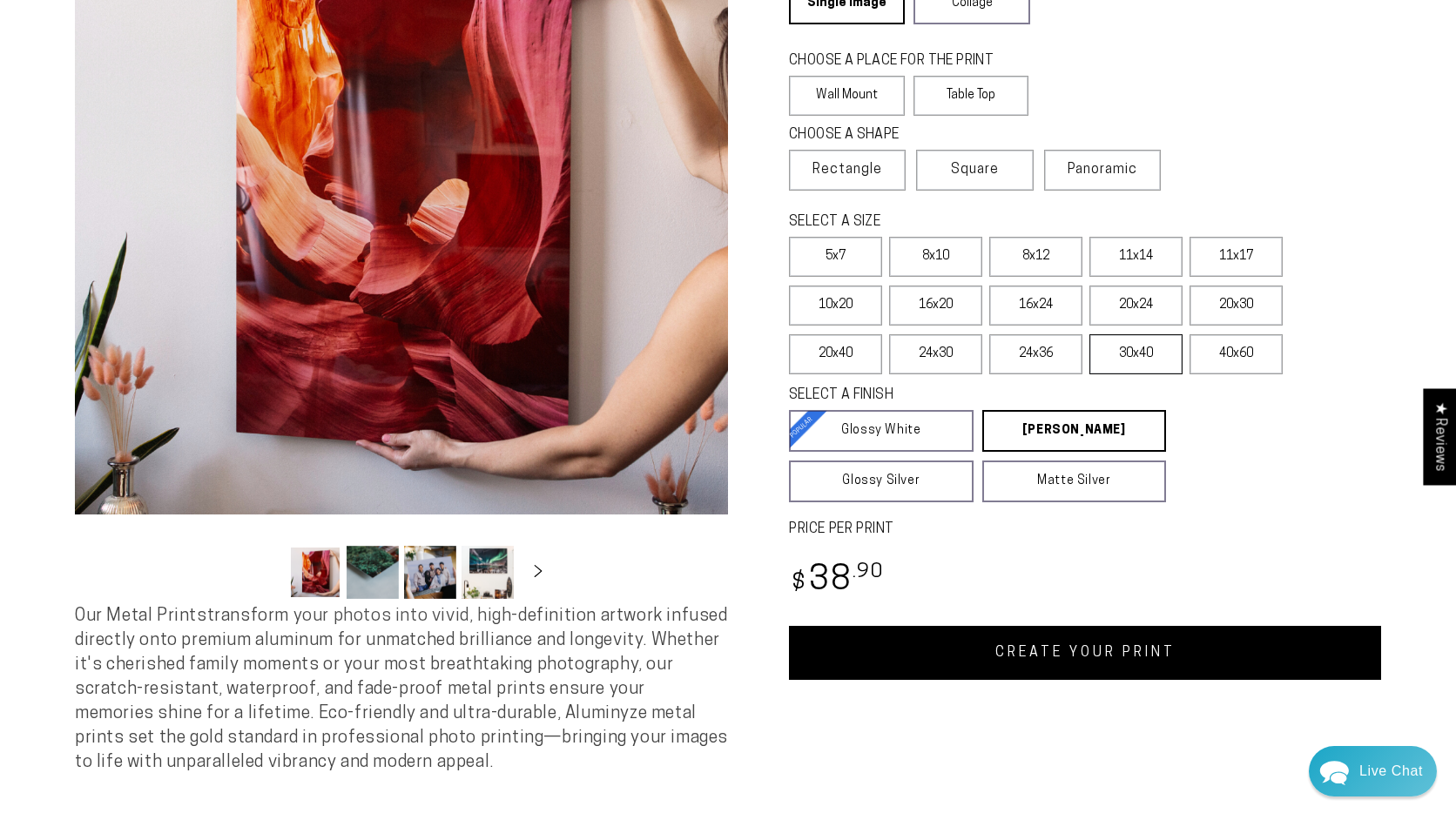
click at [1145, 362] on label "30x40" at bounding box center [1136, 354] width 93 height 40
click at [990, 657] on link "CREATE YOUR PRINT" at bounding box center [1085, 652] width 592 height 54
click at [886, 656] on link "CREATE YOUR PRINT" at bounding box center [1085, 652] width 592 height 54
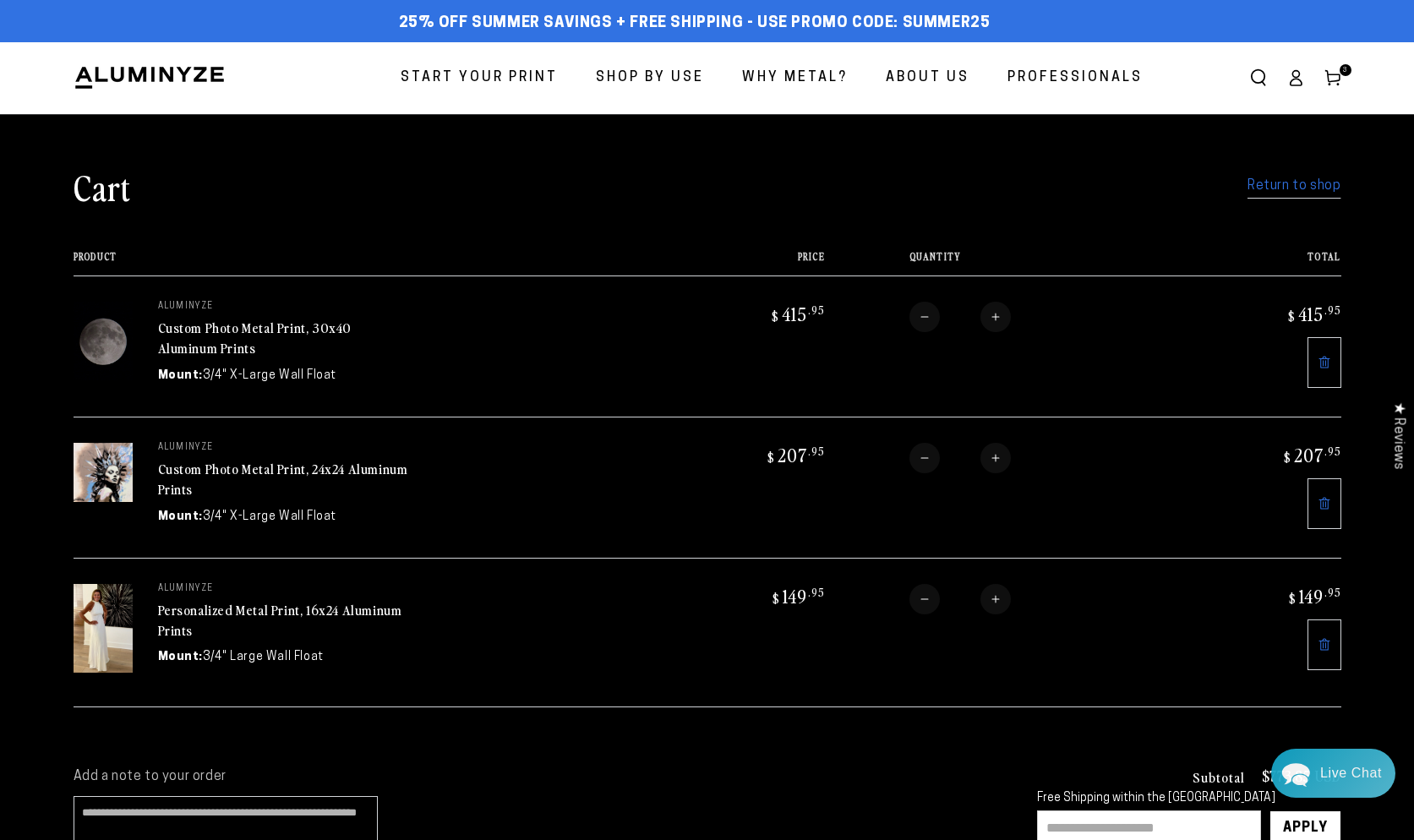
click at [1075, 827] on input "text" at bounding box center [1149, 828] width 224 height 35
type input "*******"
click at [1292, 833] on div "Apply" at bounding box center [1305, 828] width 45 height 34
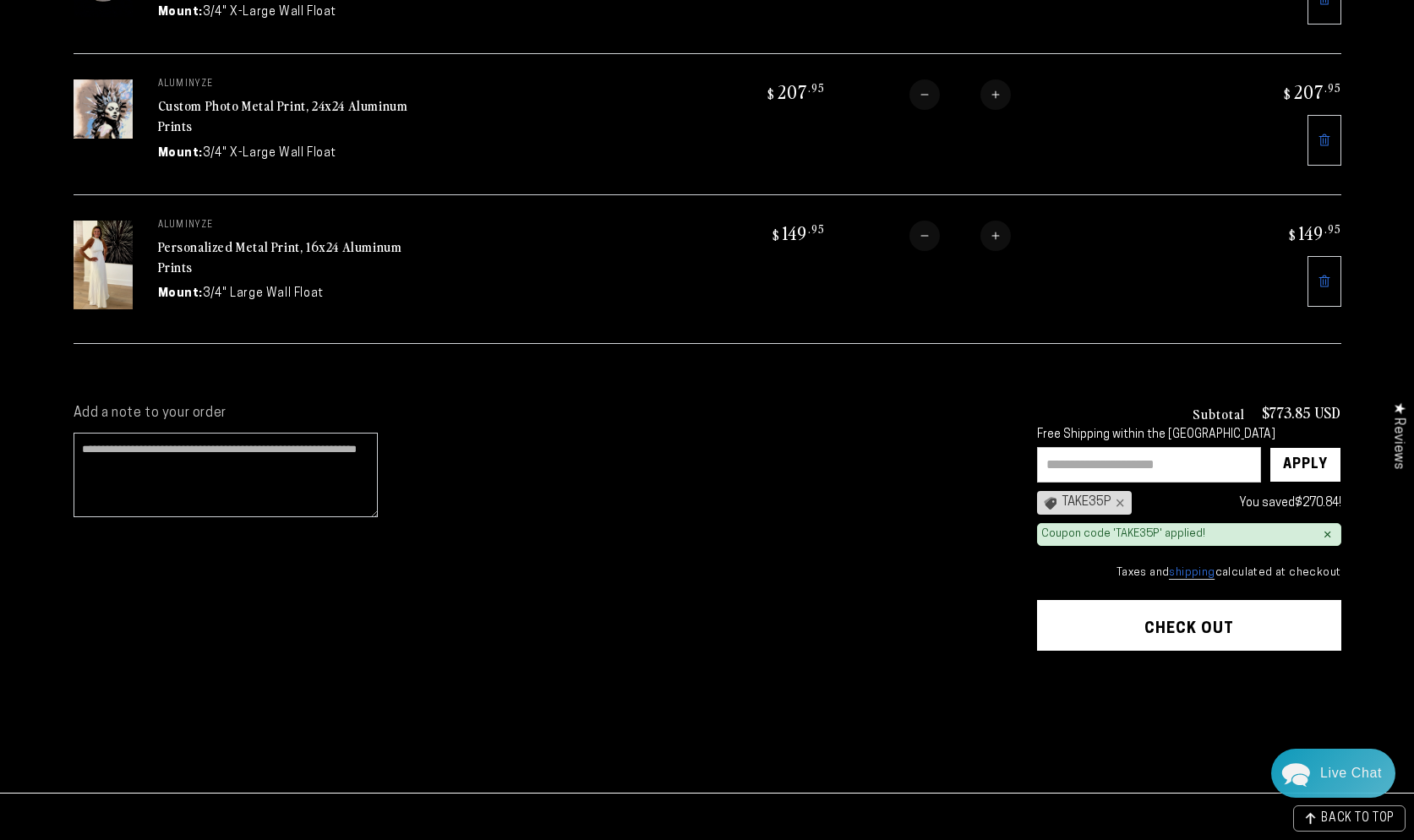
scroll to position [364, 0]
click at [1155, 611] on button "Check out" at bounding box center [1189, 624] width 304 height 51
